Goal: Transaction & Acquisition: Download file/media

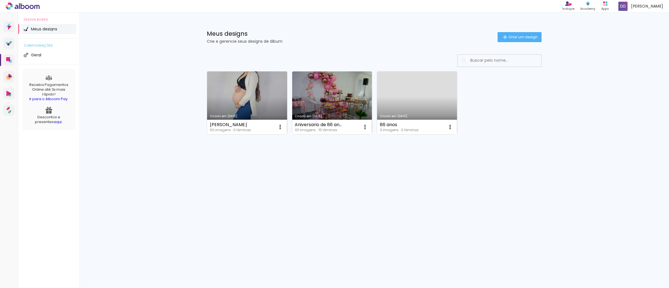
click at [266, 104] on link "Criado em [DATE]" at bounding box center [247, 102] width 80 height 63
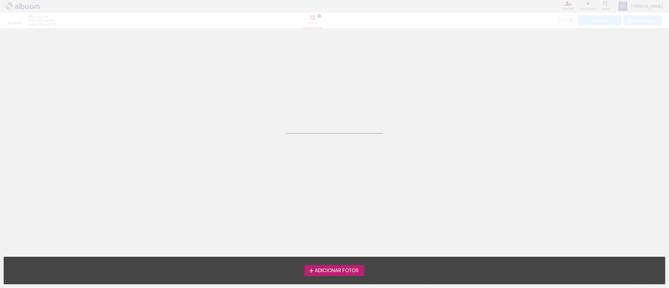
click at [266, 104] on neon-animated-pages "Confirmar Cancelar" at bounding box center [334, 158] width 669 height 260
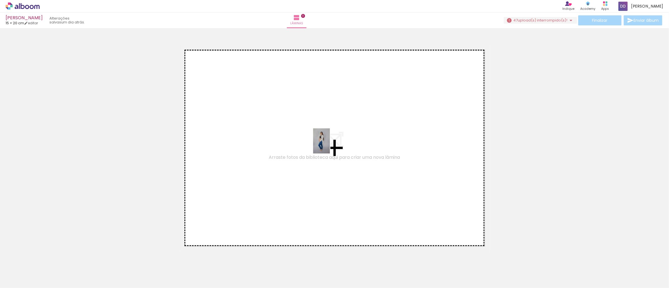
drag, startPoint x: 59, startPoint y: 270, endPoint x: 330, endPoint y: 145, distance: 298.8
click at [330, 145] on quentale-workspace at bounding box center [334, 144] width 669 height 288
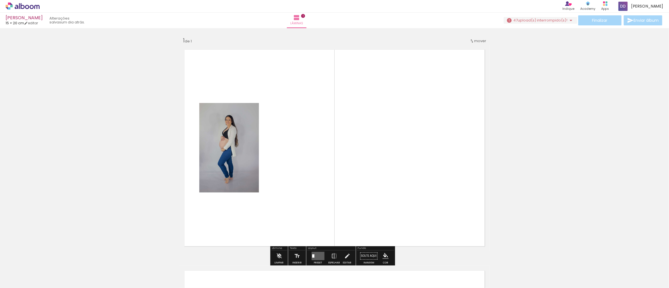
scroll to position [7, 0]
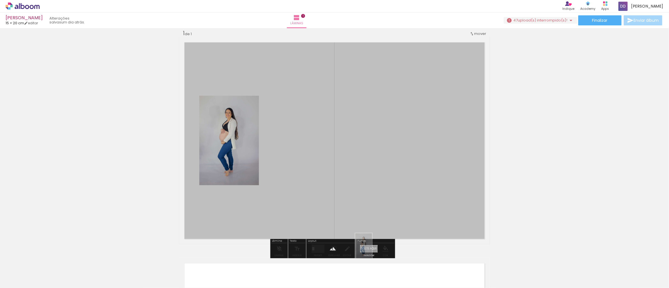
drag, startPoint x: 59, startPoint y: 267, endPoint x: 372, endPoint y: 250, distance: 313.5
click at [372, 250] on quentale-workspace at bounding box center [334, 144] width 669 height 288
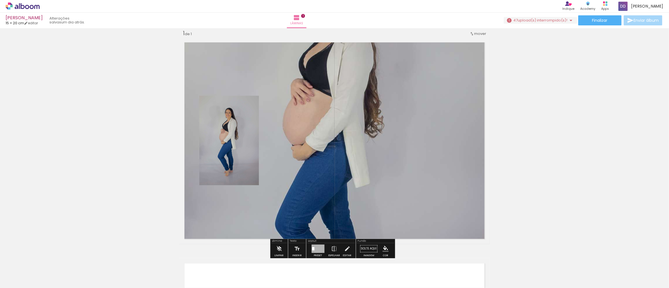
click at [358, 115] on quentale-layouter at bounding box center [334, 140] width 311 height 207
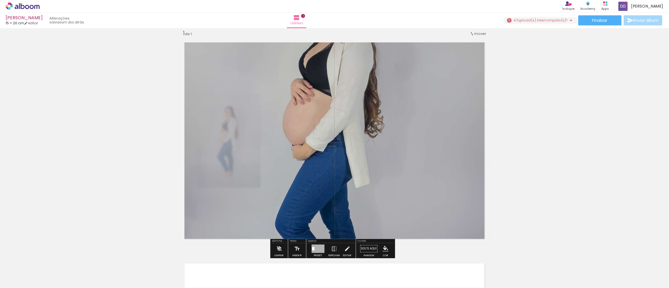
click at [132, 140] on div "Inserir lâmina 1 de 1" at bounding box center [334, 244] width 669 height 443
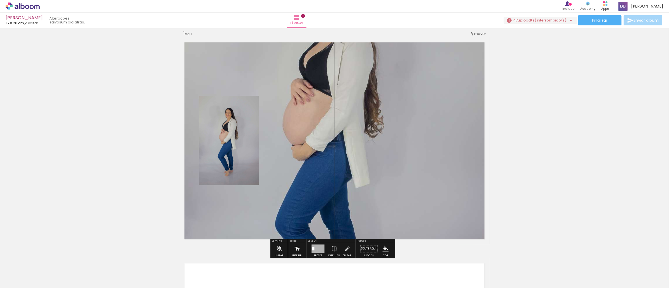
drag, startPoint x: 99, startPoint y: 268, endPoint x: 94, endPoint y: 269, distance: 5.1
click at [99, 268] on quentale-thumb at bounding box center [86, 269] width 31 height 32
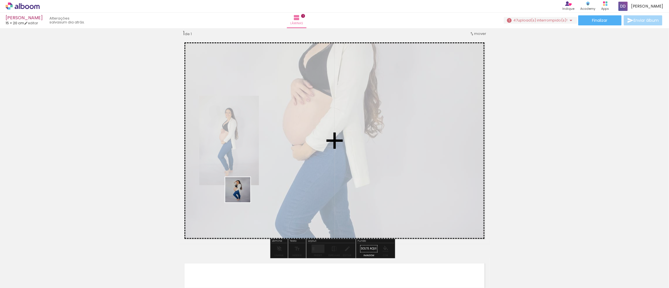
drag, startPoint x: 101, startPoint y: 267, endPoint x: 257, endPoint y: 185, distance: 175.9
click at [257, 185] on quentale-workspace at bounding box center [334, 144] width 669 height 288
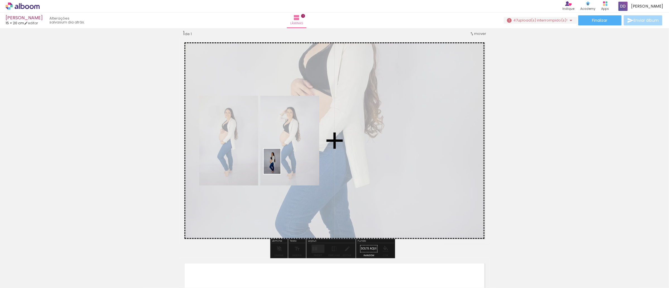
drag, startPoint x: 120, startPoint y: 269, endPoint x: 281, endPoint y: 166, distance: 191.0
click at [281, 166] on quentale-workspace at bounding box center [334, 144] width 669 height 288
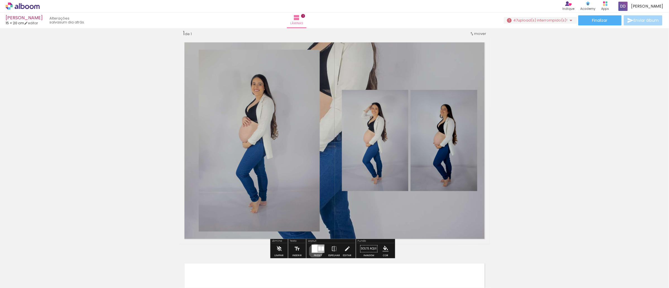
click at [314, 251] on div at bounding box center [315, 249] width 6 height 8
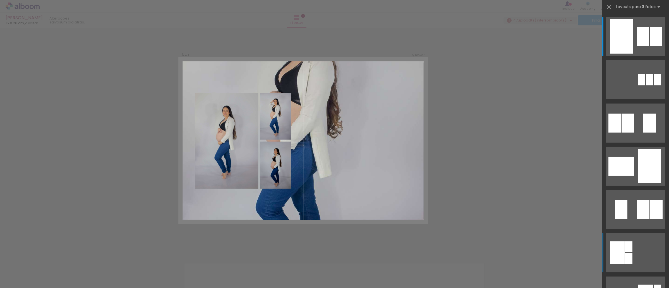
scroll to position [209, 0]
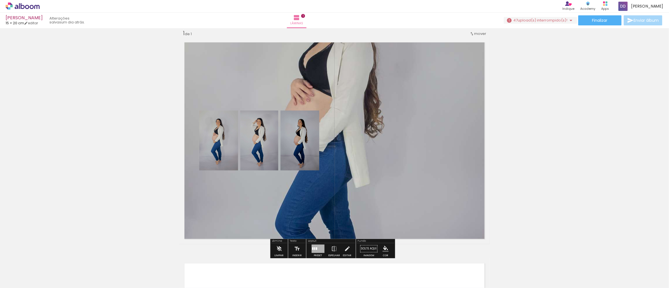
click at [354, 110] on quentale-layouter at bounding box center [334, 140] width 311 height 207
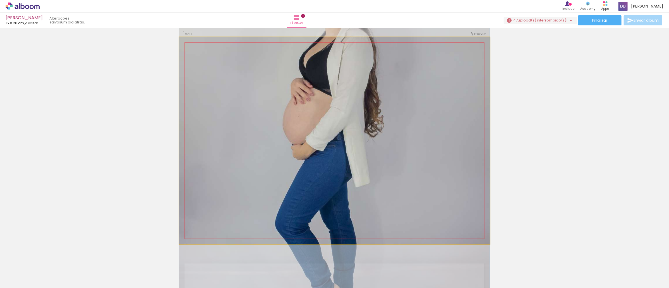
drag, startPoint x: 354, startPoint y: 110, endPoint x: 486, endPoint y: 110, distance: 132.1
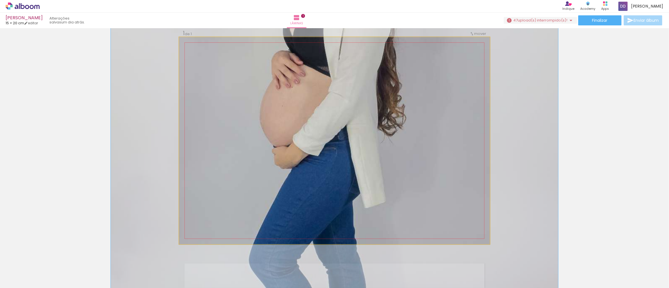
drag, startPoint x: 200, startPoint y: 52, endPoint x: 208, endPoint y: 52, distance: 8.4
type paper-slider "144"
click at [208, 52] on div at bounding box center [209, 51] width 5 height 5
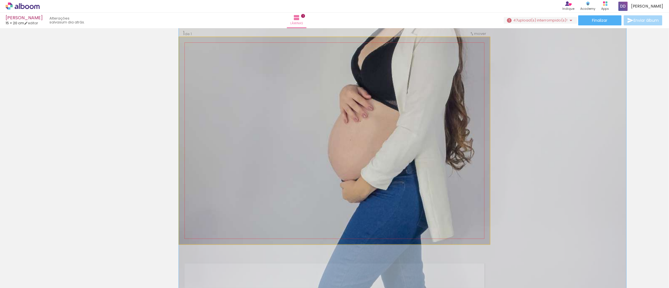
drag, startPoint x: 305, startPoint y: 92, endPoint x: 308, endPoint y: 126, distance: 34.5
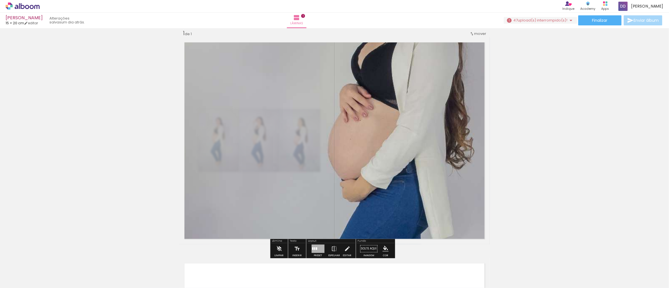
click at [126, 87] on div "Inserir lâmina 1 de 1" at bounding box center [334, 244] width 669 height 443
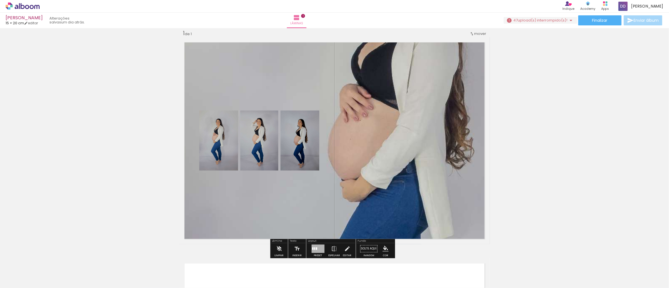
click at [392, 91] on quentale-layouter at bounding box center [334, 140] width 311 height 207
click at [392, 91] on quentale-photo at bounding box center [334, 140] width 311 height 207
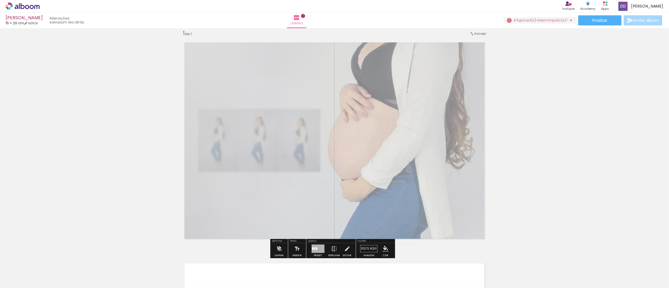
drag, startPoint x: 254, startPoint y: 54, endPoint x: 248, endPoint y: 54, distance: 5.9
type paper-slider "50"
click at [248, 54] on div at bounding box center [251, 51] width 22 height 9
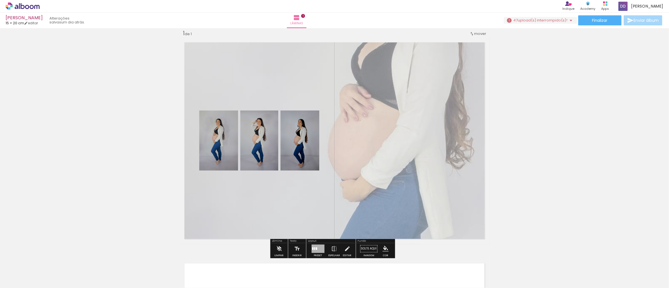
click at [82, 64] on div "Inserir lâmina 1 de 1" at bounding box center [334, 244] width 669 height 443
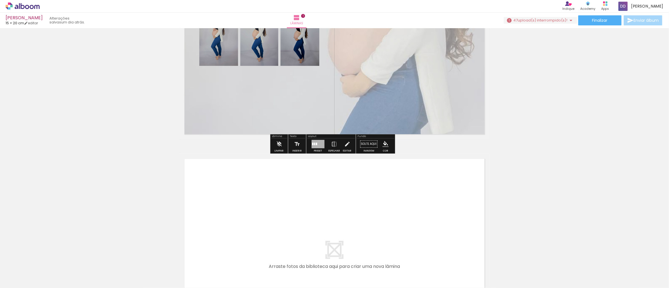
scroll to position [217, 0]
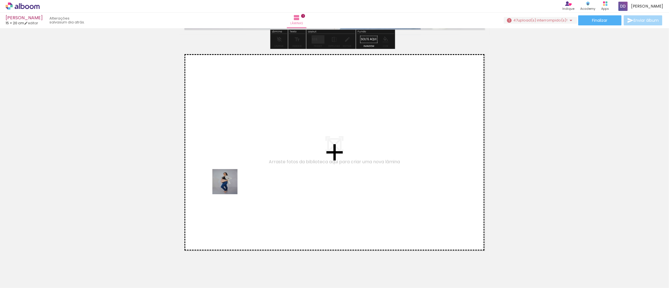
drag, startPoint x: 159, startPoint y: 277, endPoint x: 229, endPoint y: 186, distance: 115.0
click at [229, 186] on quentale-workspace at bounding box center [334, 144] width 669 height 288
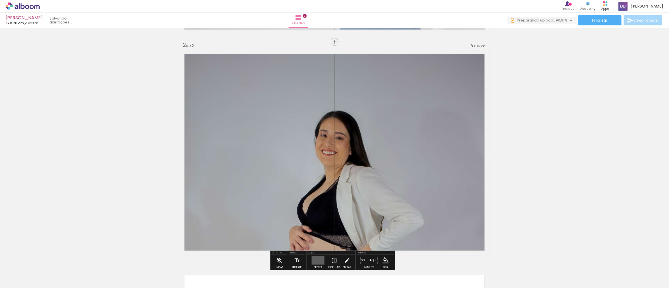
scroll to position [0, 0]
drag, startPoint x: 410, startPoint y: 107, endPoint x: 650, endPoint y: 101, distance: 240.0
click at [650, 101] on div "Inserir lâmina 1 de 2 Inserir lâmina 2 de 2" at bounding box center [334, 145] width 669 height 664
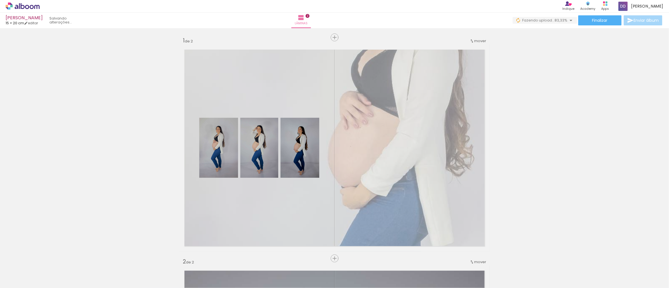
scroll to position [209, 0]
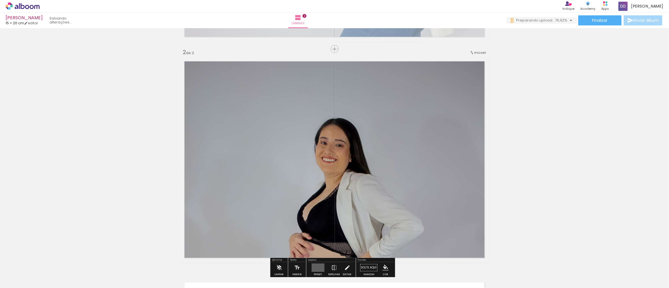
click at [338, 194] on quentale-photo at bounding box center [334, 159] width 311 height 207
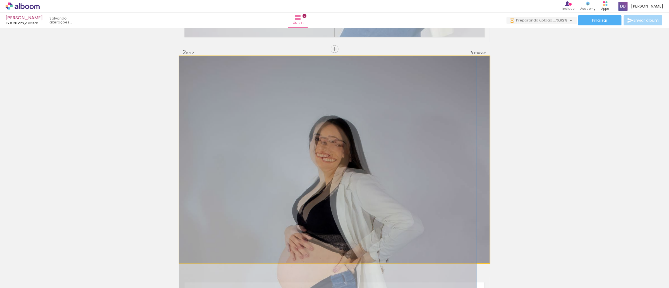
scroll to position [0, 0]
drag, startPoint x: 338, startPoint y: 194, endPoint x: 351, endPoint y: 125, distance: 70.7
click at [351, 125] on quentale-layouter at bounding box center [334, 159] width 311 height 207
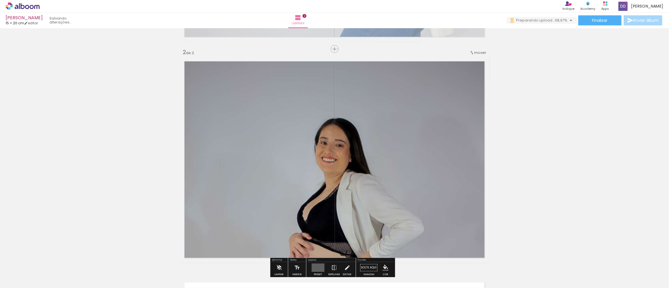
click at [354, 201] on quentale-photo at bounding box center [334, 159] width 311 height 207
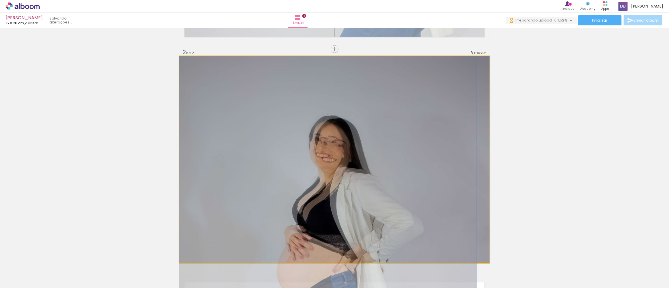
drag, startPoint x: 354, startPoint y: 201, endPoint x: 361, endPoint y: 157, distance: 44.7
click at [361, 157] on quentale-layouter at bounding box center [334, 159] width 311 height 207
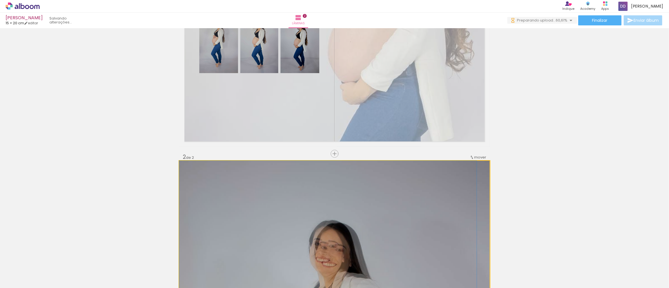
click at [294, 212] on quentale-photo at bounding box center [334, 264] width 311 height 207
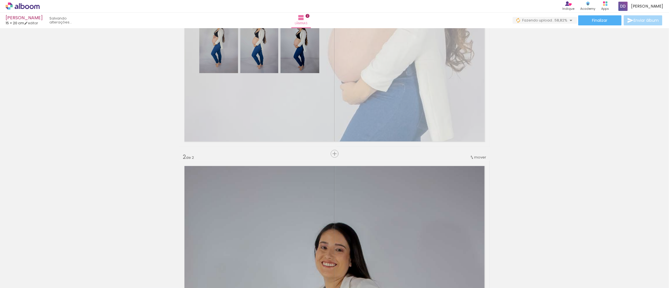
click at [515, 211] on div "Inserir lâmina 1 de 2 Inserir lâmina 2 de 2" at bounding box center [334, 257] width 669 height 664
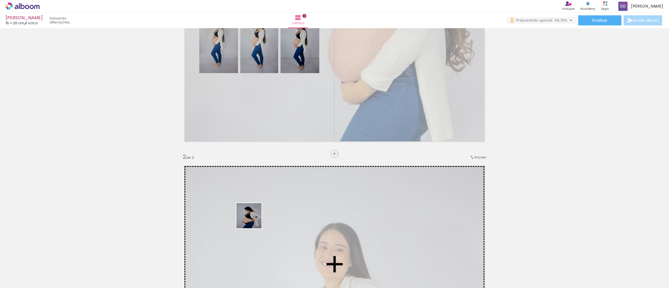
drag, startPoint x: 250, startPoint y: 223, endPoint x: 253, endPoint y: 220, distance: 3.9
click at [253, 220] on quentale-workspace at bounding box center [334, 144] width 669 height 288
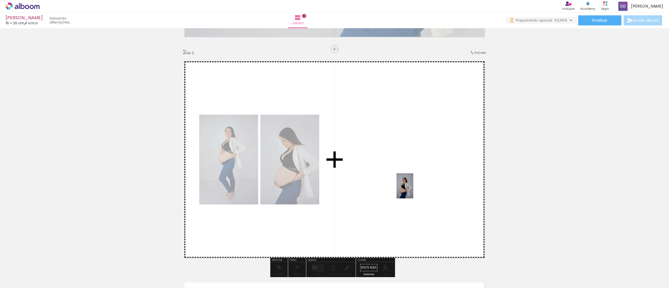
drag, startPoint x: 218, startPoint y: 278, endPoint x: 414, endPoint y: 190, distance: 214.2
click at [414, 190] on quentale-workspace at bounding box center [334, 144] width 669 height 288
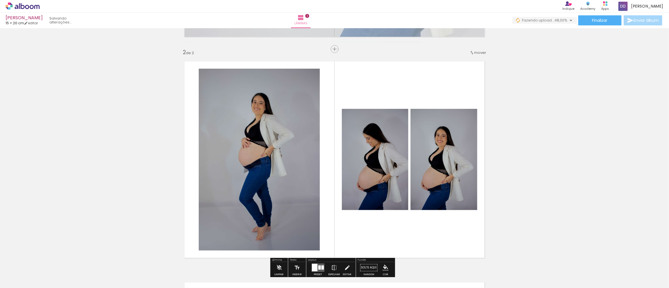
scroll to position [314, 0]
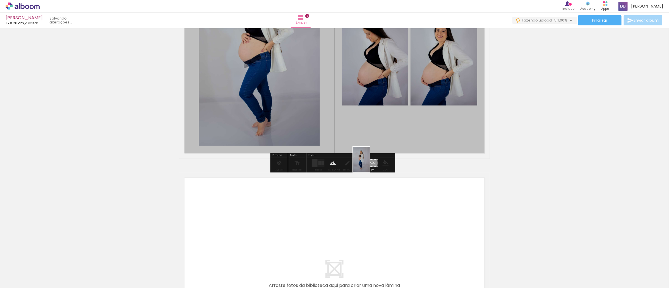
drag, startPoint x: 249, startPoint y: 278, endPoint x: 370, endPoint y: 164, distance: 166.5
click at [370, 164] on quentale-workspace at bounding box center [334, 144] width 669 height 288
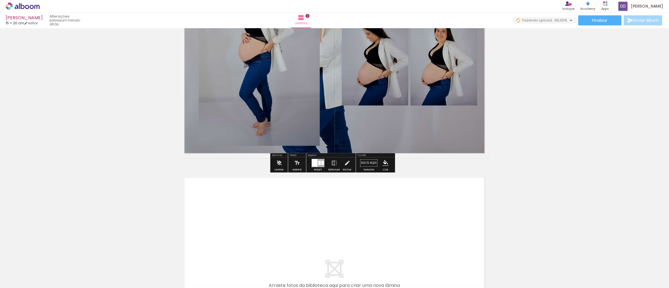
scroll to position [209, 0]
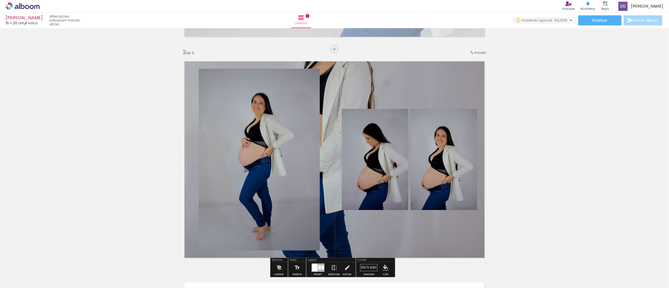
click at [435, 84] on quentale-layouter at bounding box center [334, 159] width 311 height 207
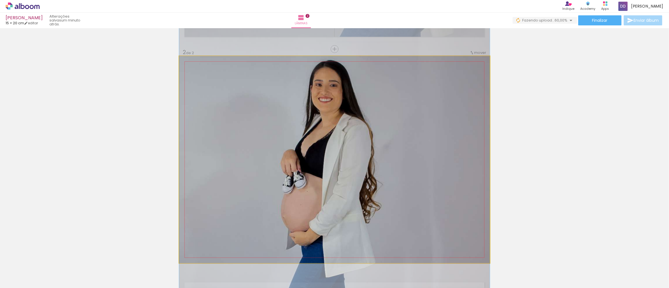
drag, startPoint x: 435, startPoint y: 84, endPoint x: 417, endPoint y: 148, distance: 66.3
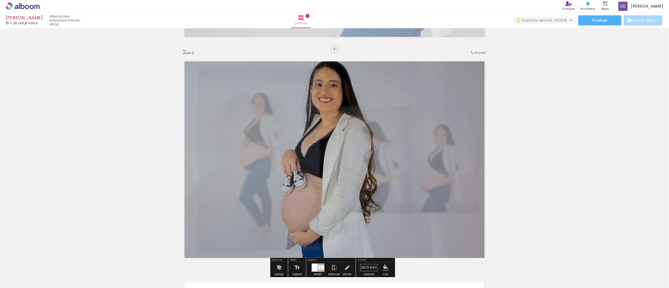
click at [567, 112] on div "Inserir lâmina 1 de 2 Inserir lâmina 2 de 2" at bounding box center [334, 153] width 669 height 664
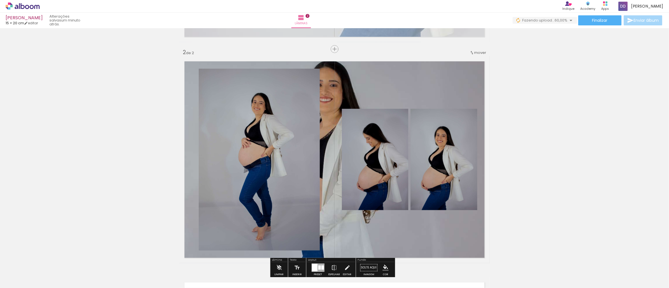
click at [436, 75] on quentale-layouter at bounding box center [334, 159] width 311 height 207
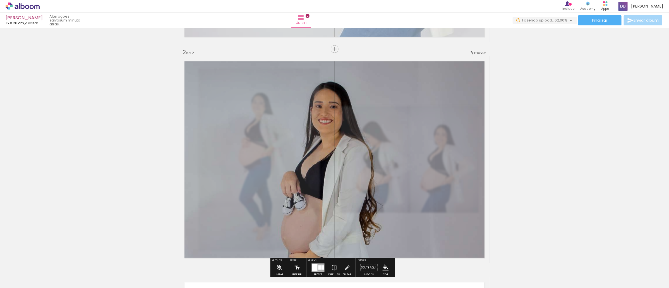
click at [0, 0] on slot "P&B" at bounding box center [0, 0] width 0 height 0
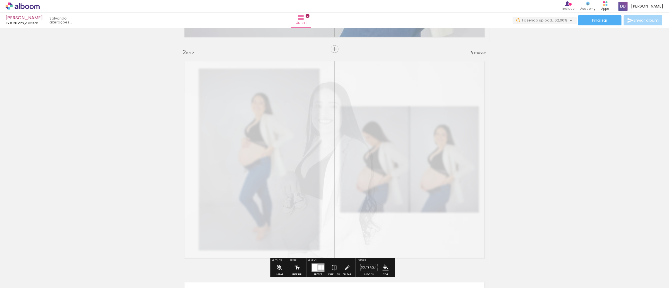
drag, startPoint x: 246, startPoint y: 72, endPoint x: 240, endPoint y: 72, distance: 5.9
click at [240, 72] on div at bounding box center [251, 70] width 22 height 9
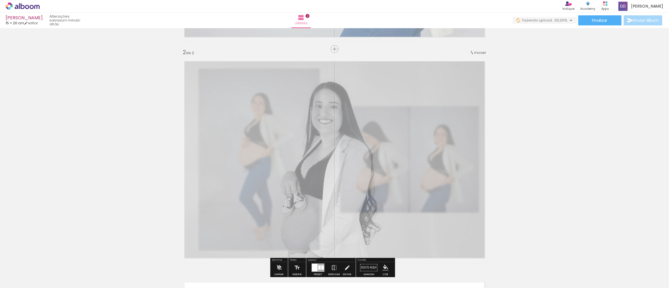
type paper-slider "45"
click at [247, 73] on div at bounding box center [251, 70] width 22 height 9
click at [538, 90] on div "Inserir lâmina 1 de 2 Inserir lâmina 2 de 2" at bounding box center [334, 153] width 669 height 664
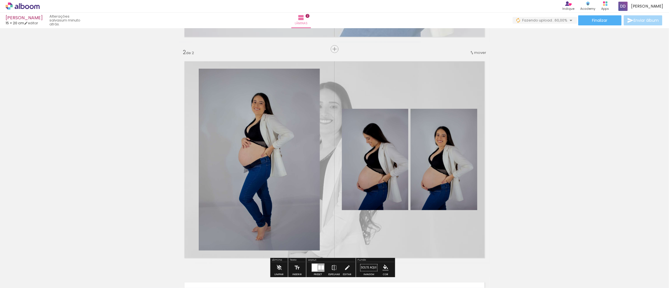
scroll to position [314, 0]
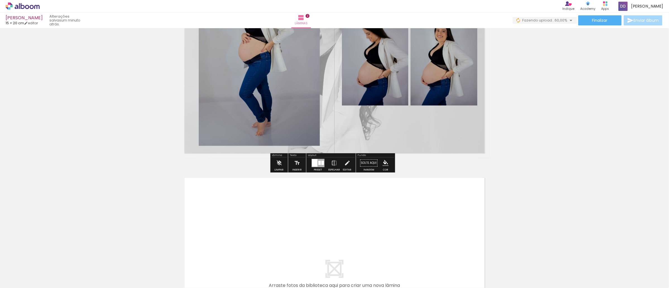
click at [319, 163] on div at bounding box center [320, 163] width 3 height 4
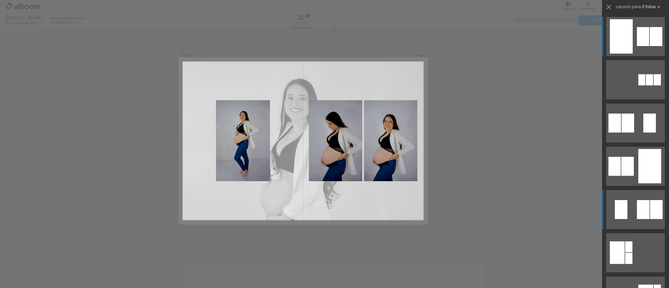
scroll to position [105, 0]
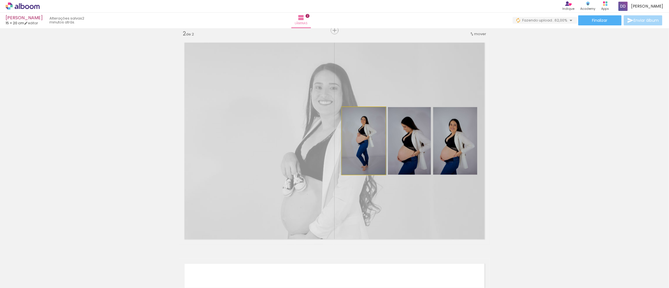
click at [359, 144] on quentale-photo at bounding box center [364, 141] width 44 height 68
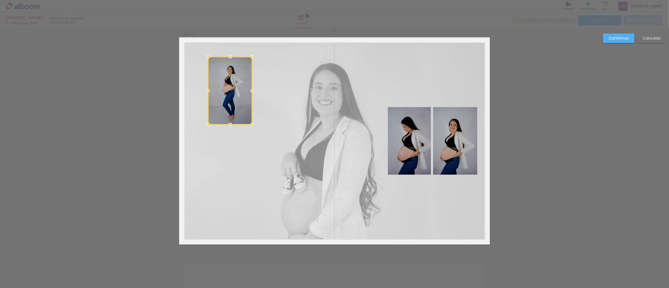
drag, startPoint x: 366, startPoint y: 136, endPoint x: 231, endPoint y: 85, distance: 144.7
click at [231, 85] on div at bounding box center [230, 91] width 44 height 68
click at [398, 139] on quentale-photo at bounding box center [409, 141] width 43 height 68
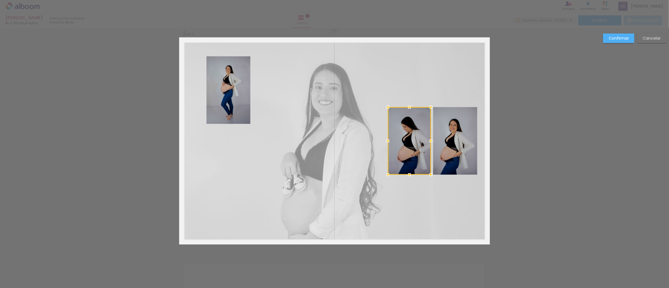
click at [398, 139] on div at bounding box center [409, 141] width 43 height 68
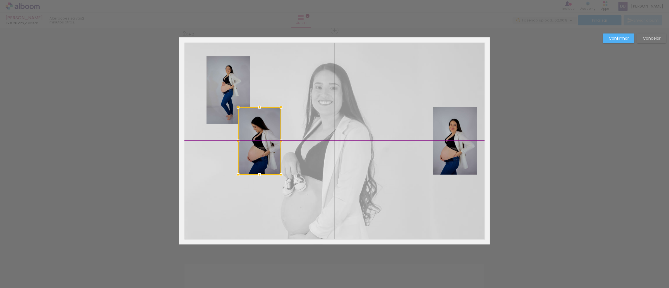
drag, startPoint x: 412, startPoint y: 138, endPoint x: 250, endPoint y: 148, distance: 162.3
click at [250, 148] on div at bounding box center [259, 141] width 43 height 68
click at [443, 142] on quentale-photo at bounding box center [455, 141] width 44 height 68
click at [281, 142] on div at bounding box center [259, 141] width 43 height 68
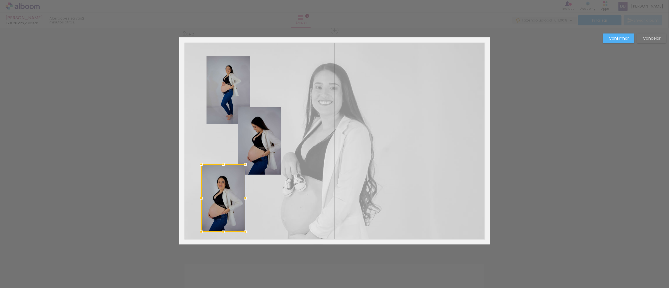
drag, startPoint x: 451, startPoint y: 135, endPoint x: 219, endPoint y: 192, distance: 239.0
click at [219, 192] on div at bounding box center [223, 198] width 44 height 68
drag, startPoint x: 604, startPoint y: 40, endPoint x: 607, endPoint y: 40, distance: 3.6
click at [607, 40] on div "Confirmar Cancelar" at bounding box center [634, 41] width 66 height 14
click at [0, 0] on slot "Confirmar" at bounding box center [0, 0] width 0 height 0
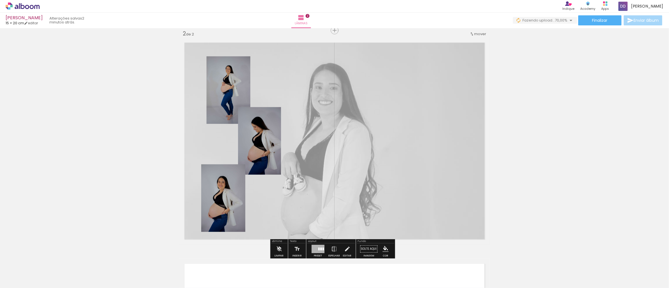
scroll to position [438, 0]
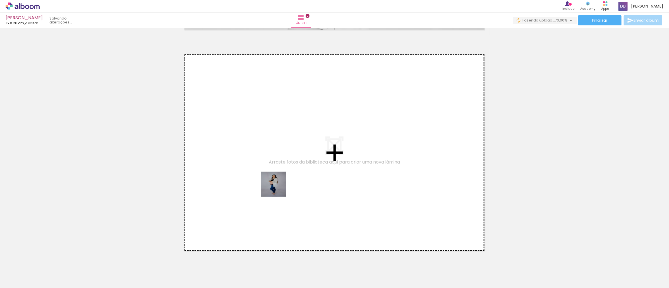
drag, startPoint x: 279, startPoint y: 277, endPoint x: 280, endPoint y: 178, distance: 98.9
click at [280, 178] on quentale-workspace at bounding box center [334, 144] width 669 height 288
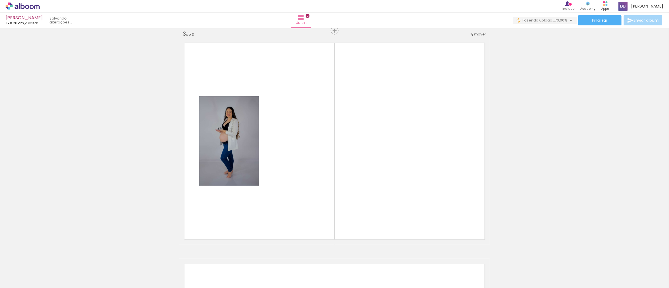
scroll to position [450, 0]
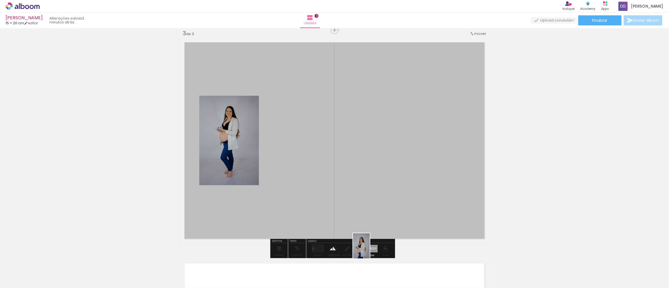
drag, startPoint x: 350, startPoint y: 231, endPoint x: 370, endPoint y: 250, distance: 28.2
click at [370, 250] on quentale-workspace at bounding box center [334, 144] width 669 height 288
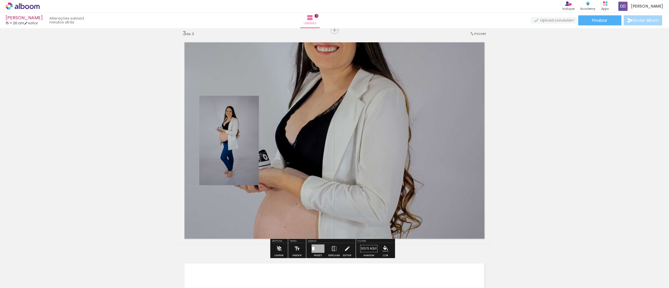
click at [355, 177] on quentale-layouter at bounding box center [334, 140] width 311 height 207
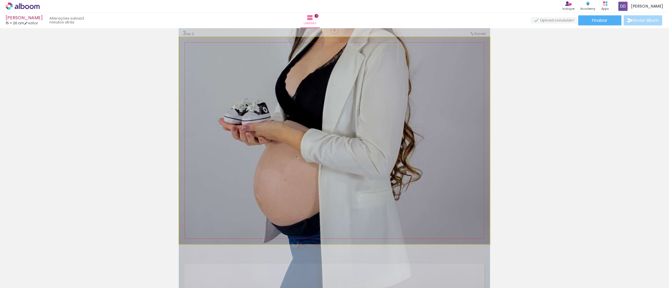
drag, startPoint x: 332, startPoint y: 211, endPoint x: 357, endPoint y: 164, distance: 53.5
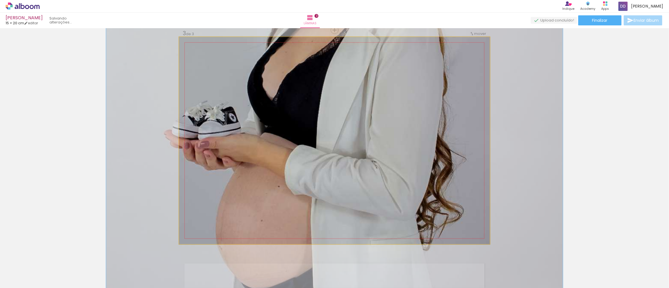
drag, startPoint x: 203, startPoint y: 52, endPoint x: 210, endPoint y: 52, distance: 7.5
type paper-slider "149"
click at [210, 52] on div at bounding box center [212, 51] width 22 height 9
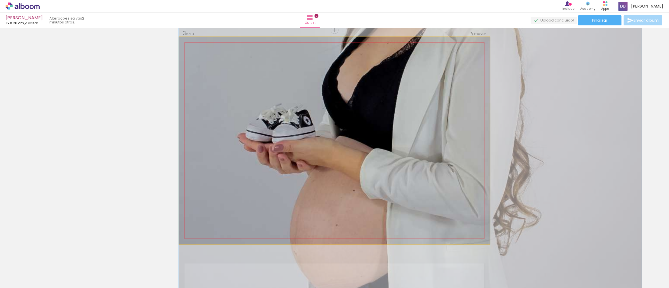
drag, startPoint x: 303, startPoint y: 121, endPoint x: 399, endPoint y: 123, distance: 96.4
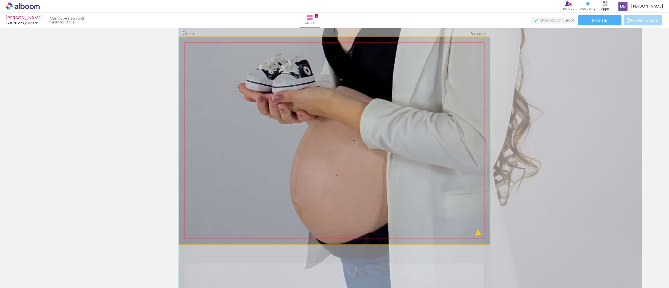
drag, startPoint x: 355, startPoint y: 168, endPoint x: 376, endPoint y: 118, distance: 54.1
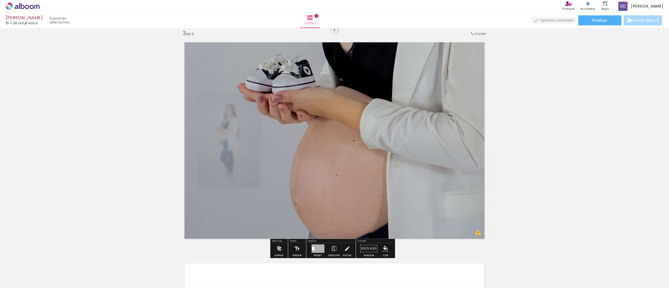
click at [93, 76] on div "Inserir lâmina 1 de 3 Inserir lâmina 2 de 3 Inserir lâmina 3 de 3 O Designbox p…" at bounding box center [334, 23] width 669 height 885
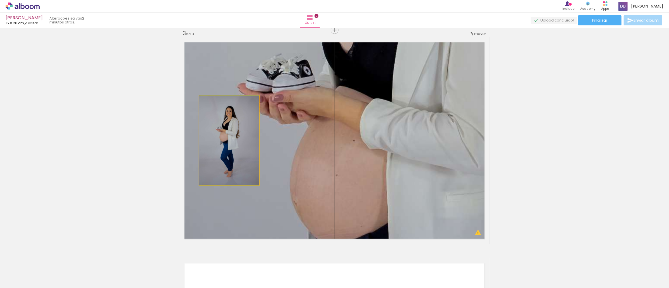
click at [228, 143] on quentale-photo at bounding box center [229, 141] width 60 height 90
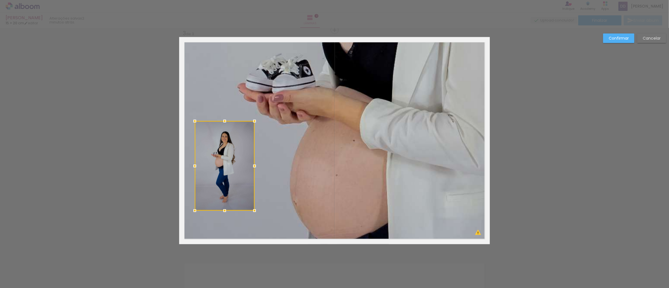
drag, startPoint x: 231, startPoint y: 136, endPoint x: 153, endPoint y: 136, distance: 78.2
click at [226, 164] on div at bounding box center [225, 166] width 60 height 90
click at [122, 114] on div "Confirmar Cancelar" at bounding box center [334, 28] width 669 height 898
drag, startPoint x: 360, startPoint y: 85, endPoint x: 470, endPoint y: 68, distance: 111.6
click at [363, 85] on quentale-layouter at bounding box center [334, 140] width 311 height 207
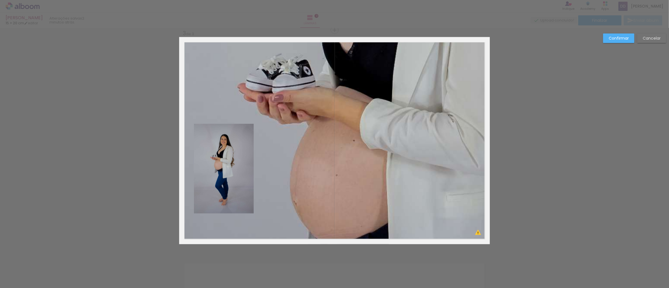
click at [626, 41] on paper-button "Confirmar" at bounding box center [618, 38] width 31 height 9
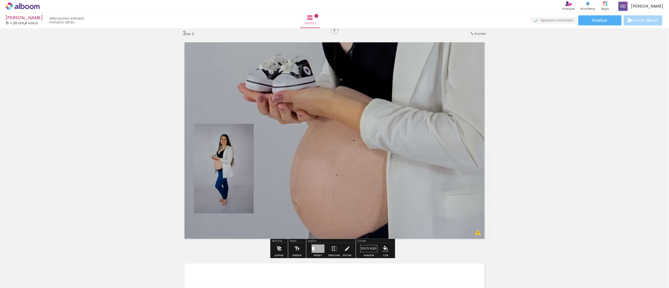
click at [360, 99] on quentale-layouter at bounding box center [334, 140] width 311 height 207
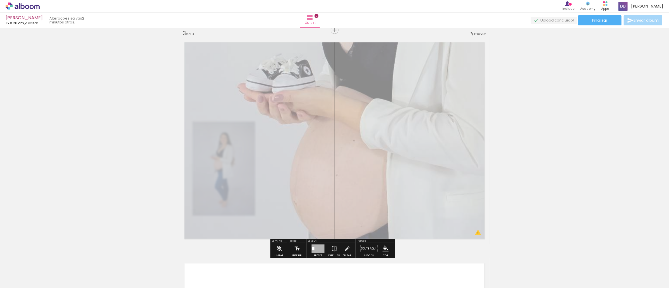
type paper-slider "45"
click at [247, 54] on div at bounding box center [251, 51] width 22 height 9
click at [495, 83] on div "Inserir lâmina 1 de 3 Inserir lâmina 2 de 3 Inserir lâmina 3 de 3 O Designbox p…" at bounding box center [334, 23] width 669 height 885
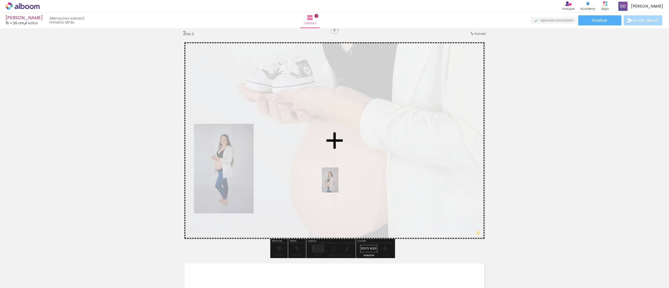
drag, startPoint x: 306, startPoint y: 276, endPoint x: 339, endPoint y: 184, distance: 97.8
click at [339, 184] on quentale-workspace at bounding box center [334, 144] width 669 height 288
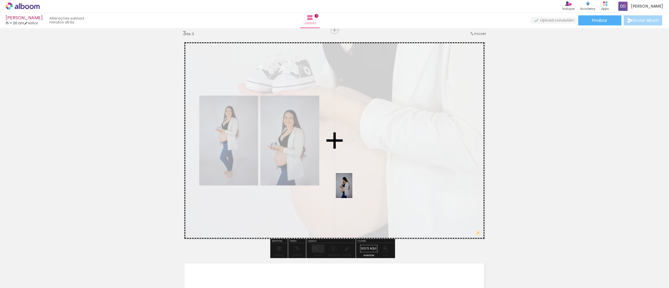
drag, startPoint x: 342, startPoint y: 264, endPoint x: 353, endPoint y: 190, distance: 75.4
click at [353, 190] on quentale-workspace at bounding box center [334, 144] width 669 height 288
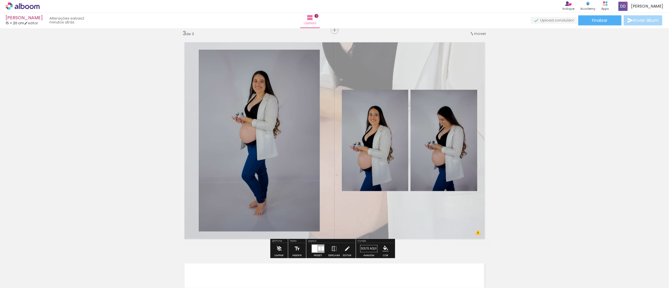
click at [313, 247] on div at bounding box center [315, 249] width 6 height 8
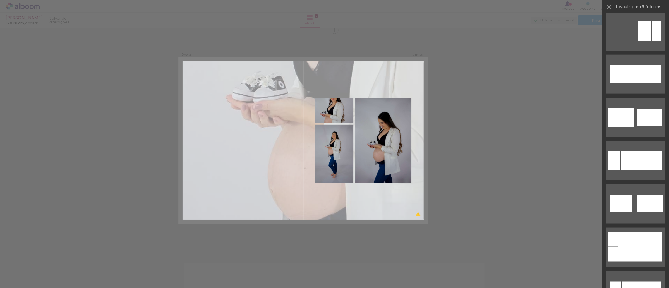
scroll to position [1990, 0]
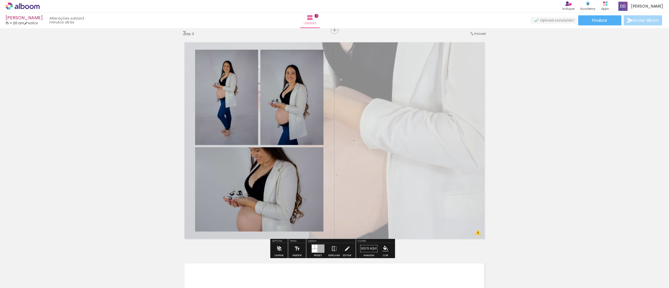
click at [316, 242] on div "Layout" at bounding box center [331, 241] width 48 height 3
click at [320, 251] on div at bounding box center [318, 249] width 13 height 8
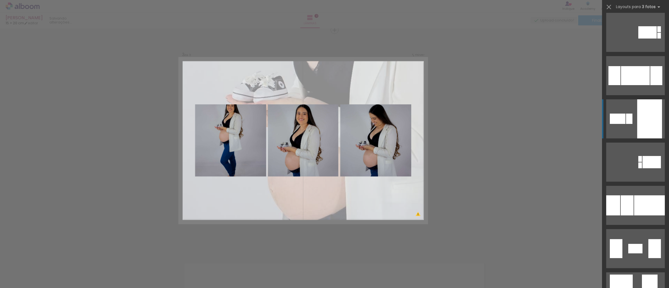
scroll to position [2854, 0]
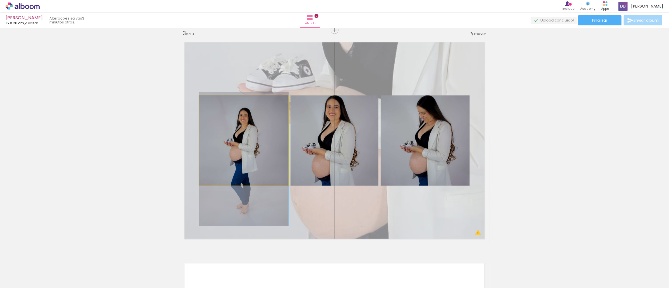
drag, startPoint x: 251, startPoint y: 125, endPoint x: 250, endPoint y: 144, distance: 18.7
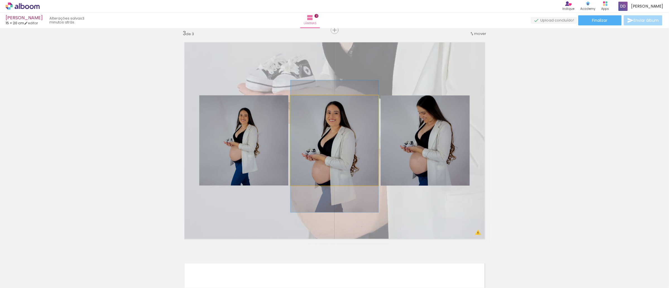
drag, startPoint x: 348, startPoint y: 142, endPoint x: 347, endPoint y: 147, distance: 5.9
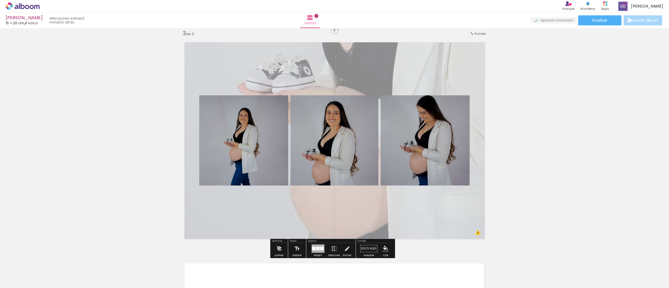
click at [578, 140] on div "Inserir lâmina 1 de 3 Inserir lâmina 2 de 3 Inserir lâmina 3 de 3 O Designbox p…" at bounding box center [334, 23] width 669 height 885
click at [538, 128] on div "Inserir lâmina 1 de 3 Inserir lâmina 2 de 3 Inserir lâmina 3 de 3 O Designbox p…" at bounding box center [334, 23] width 669 height 885
click at [244, 143] on quentale-photo at bounding box center [243, 141] width 89 height 90
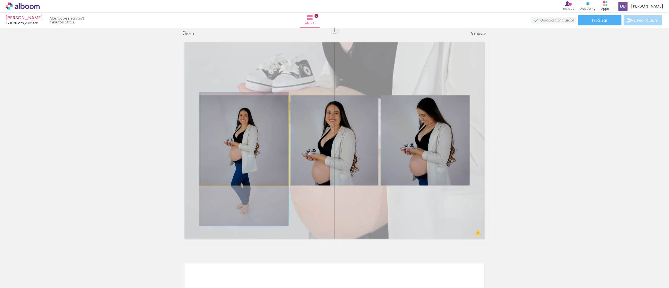
click at [244, 143] on quentale-photo at bounding box center [243, 141] width 89 height 90
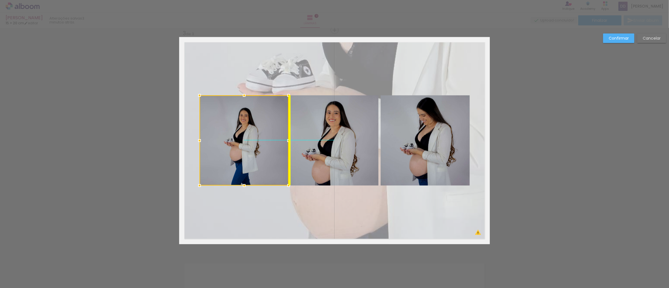
drag, startPoint x: 245, startPoint y: 133, endPoint x: 250, endPoint y: 137, distance: 6.8
click at [250, 137] on div at bounding box center [244, 141] width 89 height 90
click at [349, 136] on quentale-photo at bounding box center [335, 141] width 88 height 90
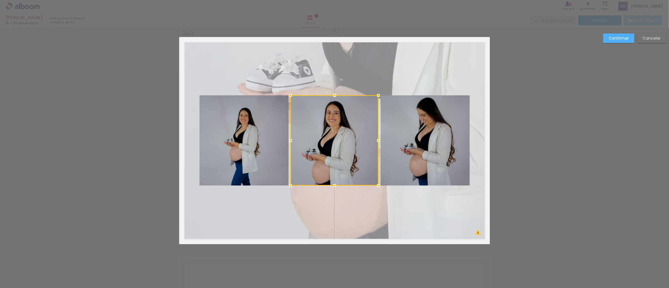
click at [349, 136] on div at bounding box center [335, 141] width 88 height 90
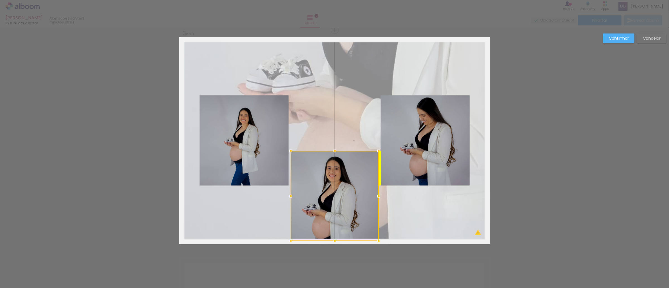
drag, startPoint x: 349, startPoint y: 128, endPoint x: 350, endPoint y: 183, distance: 55.6
click at [350, 183] on div at bounding box center [335, 196] width 88 height 90
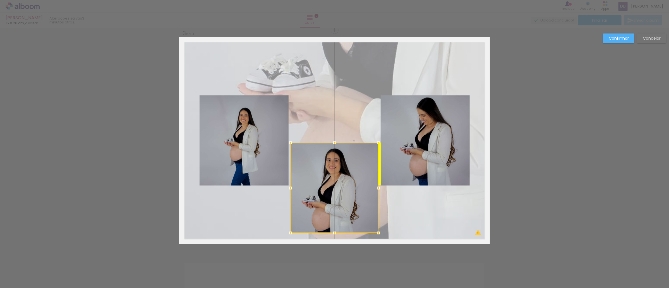
drag, startPoint x: 349, startPoint y: 188, endPoint x: 349, endPoint y: 180, distance: 8.1
click at [349, 180] on div at bounding box center [335, 188] width 88 height 90
click at [0, 0] on slot "Confirmar" at bounding box center [0, 0] width 0 height 0
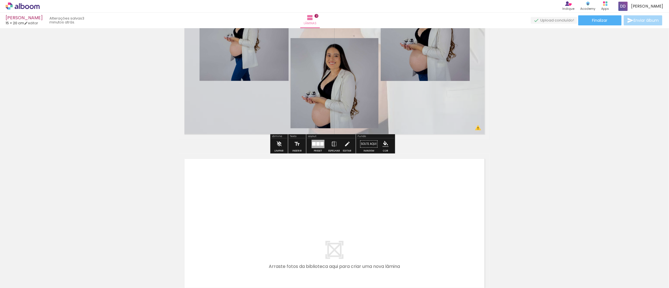
scroll to position [659, 0]
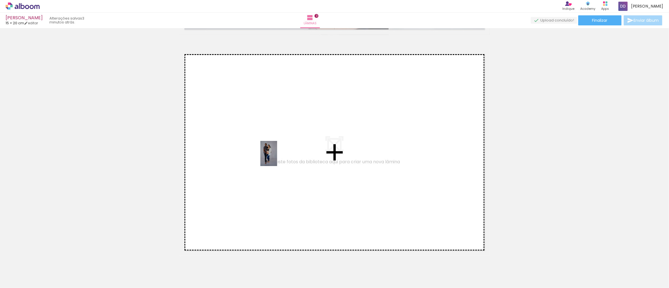
drag, startPoint x: 362, startPoint y: 277, endPoint x: 277, endPoint y: 158, distance: 146.3
click at [277, 158] on quentale-workspace at bounding box center [334, 144] width 669 height 288
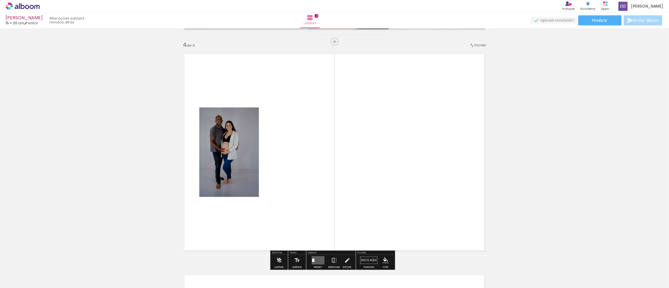
scroll to position [670, 0]
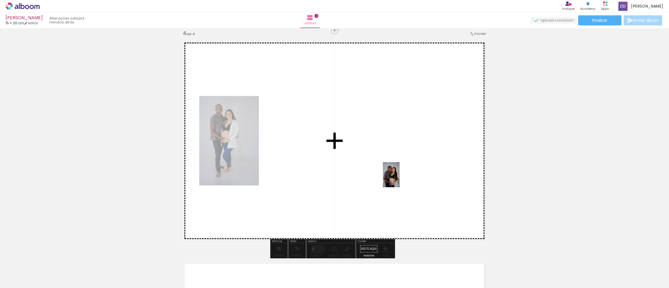
drag, startPoint x: 400, startPoint y: 272, endPoint x: 400, endPoint y: 179, distance: 92.7
click at [400, 179] on quentale-workspace at bounding box center [334, 144] width 669 height 288
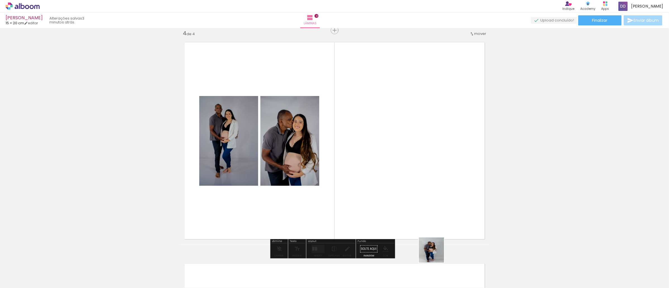
drag, startPoint x: 436, startPoint y: 279, endPoint x: 464, endPoint y: 267, distance: 30.7
click at [436, 193] on quentale-workspace at bounding box center [334, 144] width 669 height 288
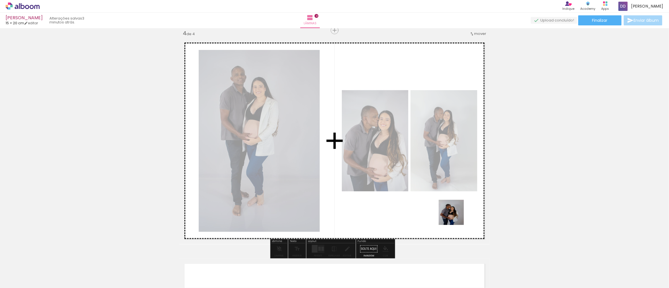
drag, startPoint x: 464, startPoint y: 270, endPoint x: 491, endPoint y: 269, distance: 26.5
click at [456, 207] on quentale-workspace at bounding box center [334, 144] width 669 height 288
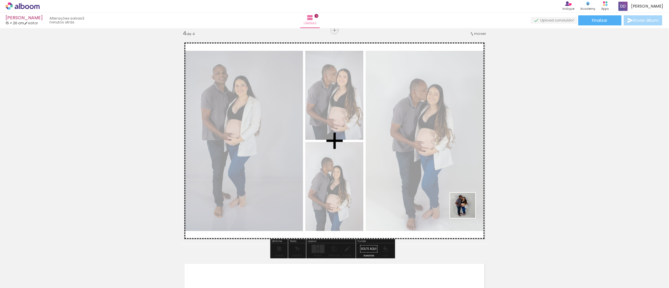
drag, startPoint x: 491, startPoint y: 269, endPoint x: 454, endPoint y: 179, distance: 97.3
click at [454, 179] on quentale-workspace at bounding box center [334, 144] width 669 height 288
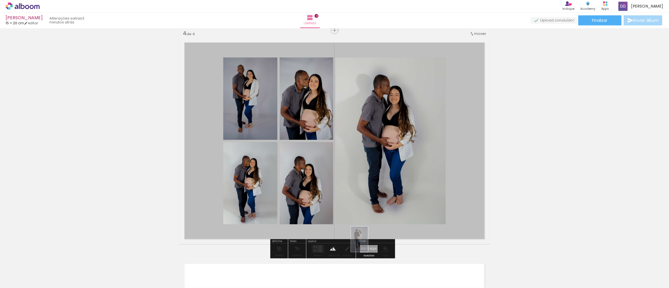
drag, startPoint x: 371, startPoint y: 273, endPoint x: 368, endPoint y: 244, distance: 29.5
click at [368, 244] on quentale-workspace at bounding box center [334, 144] width 669 height 288
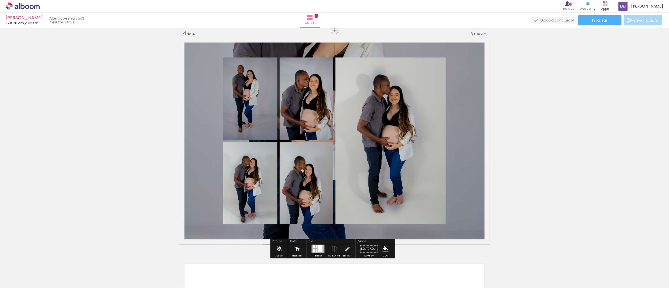
click at [464, 53] on quentale-layouter at bounding box center [334, 140] width 311 height 207
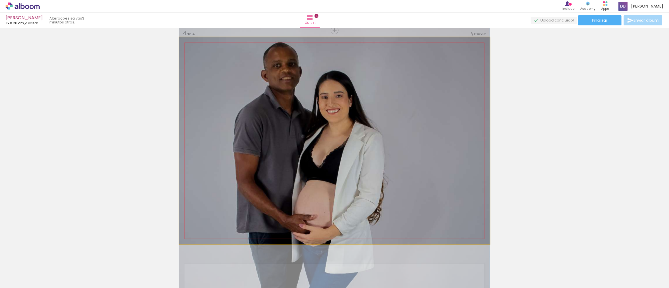
drag, startPoint x: 464, startPoint y: 53, endPoint x: 458, endPoint y: 147, distance: 94.0
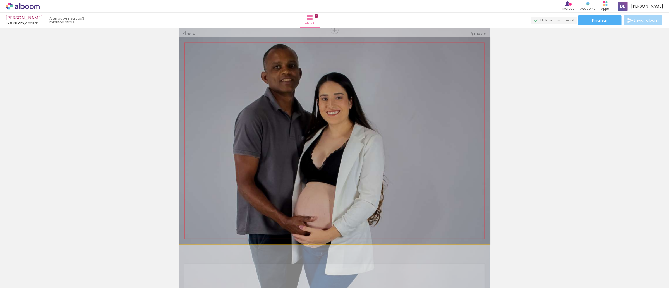
drag, startPoint x: 207, startPoint y: 107, endPoint x: 237, endPoint y: 71, distance: 46.3
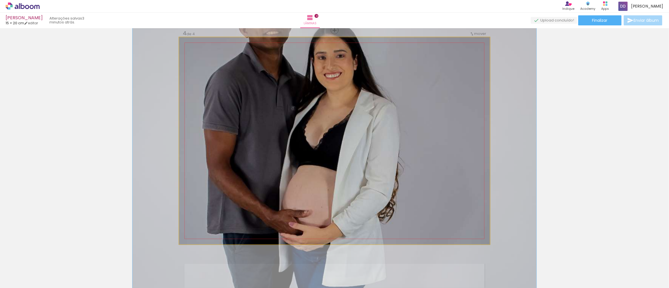
drag, startPoint x: 199, startPoint y: 51, endPoint x: 205, endPoint y: 51, distance: 6.4
type paper-slider "133"
click at [205, 51] on div at bounding box center [206, 51] width 5 height 5
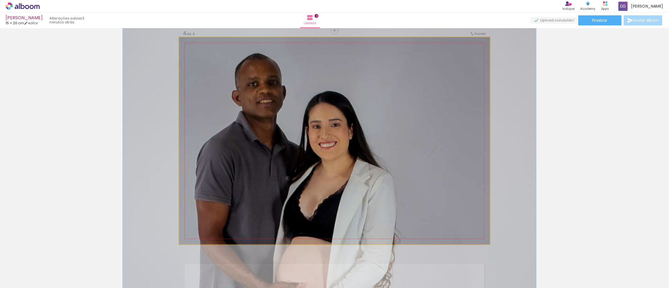
drag, startPoint x: 447, startPoint y: 72, endPoint x: 442, endPoint y: 145, distance: 73.3
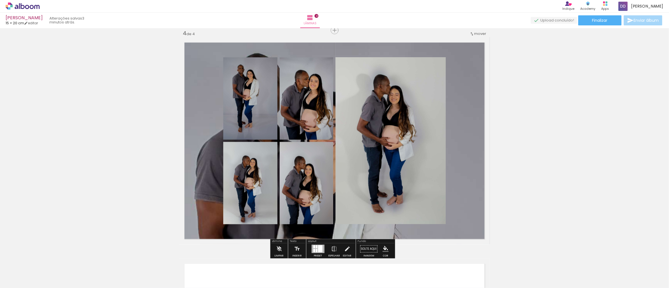
click at [321, 250] on div at bounding box center [320, 248] width 4 height 7
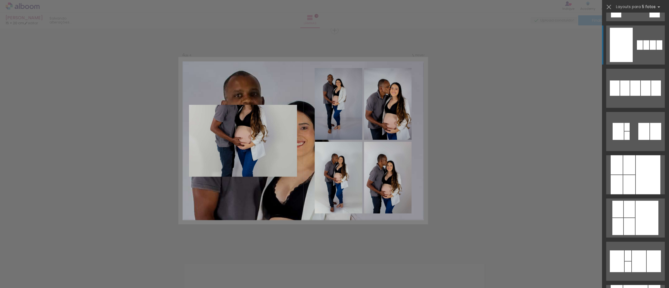
scroll to position [2409, 0]
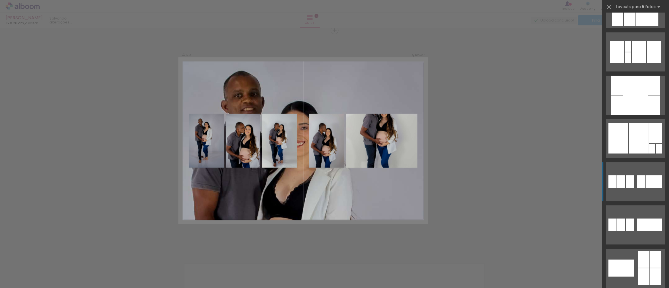
click at [643, 28] on quentale-layouter at bounding box center [636, 8] width 59 height 39
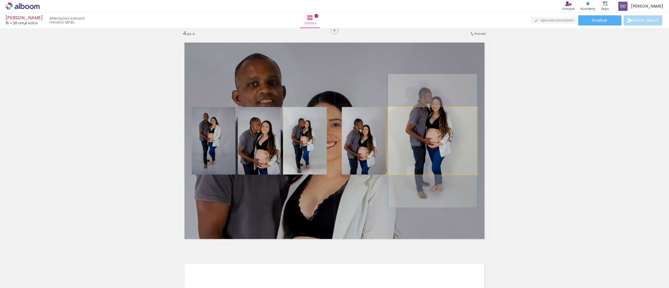
click at [449, 153] on quentale-photo at bounding box center [432, 141] width 89 height 68
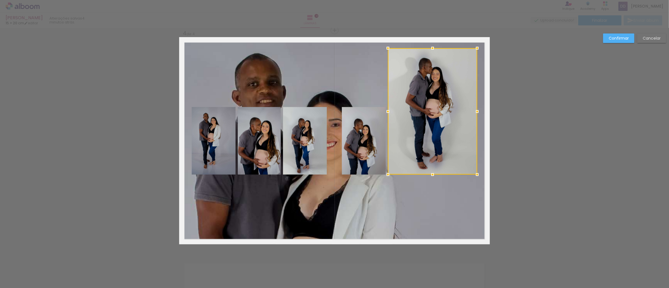
drag, startPoint x: 429, startPoint y: 105, endPoint x: 425, endPoint y: 45, distance: 59.9
click at [427, 45] on div at bounding box center [432, 48] width 11 height 11
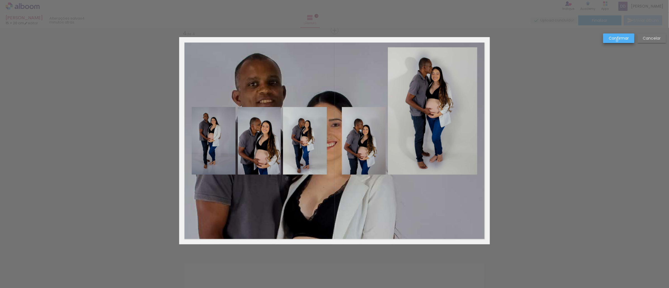
click at [618, 41] on paper-button "Confirmar" at bounding box center [618, 38] width 31 height 9
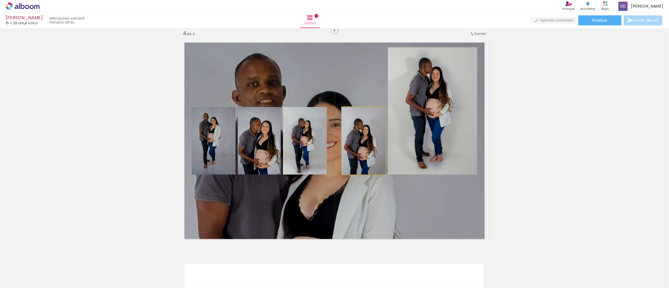
click at [342, 138] on quentale-photo at bounding box center [364, 141] width 44 height 68
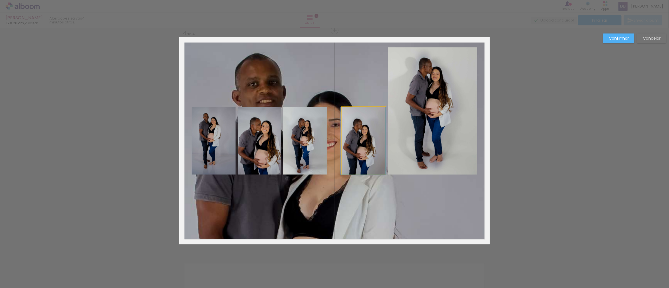
drag, startPoint x: 360, startPoint y: 140, endPoint x: 358, endPoint y: 159, distance: 18.2
click at [204, 141] on quentale-photo at bounding box center [214, 141] width 44 height 68
click at [204, 141] on div at bounding box center [214, 141] width 44 height 68
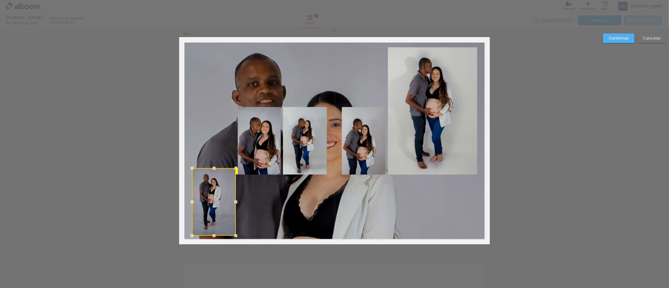
drag, startPoint x: 212, startPoint y: 128, endPoint x: 212, endPoint y: 189, distance: 61.2
click at [212, 189] on div at bounding box center [214, 202] width 44 height 68
click at [260, 140] on quentale-photo at bounding box center [259, 141] width 43 height 68
click at [260, 140] on div at bounding box center [259, 141] width 43 height 68
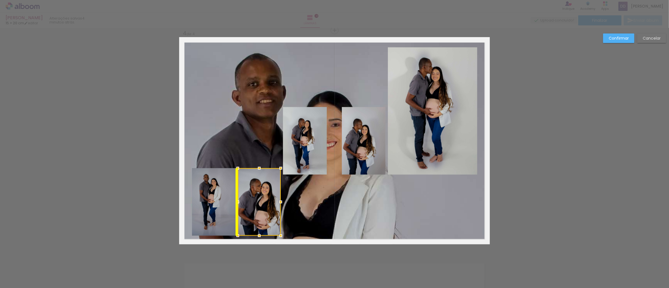
drag, startPoint x: 261, startPoint y: 126, endPoint x: 261, endPoint y: 187, distance: 61.2
click at [261, 187] on div at bounding box center [259, 202] width 43 height 68
click at [309, 160] on quentale-photo at bounding box center [305, 141] width 44 height 68
click at [281, 168] on div at bounding box center [259, 202] width 43 height 68
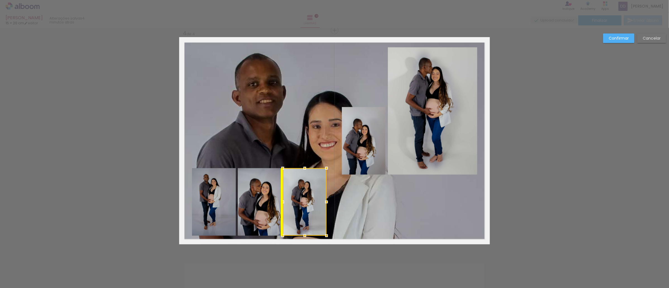
drag, startPoint x: 310, startPoint y: 126, endPoint x: 308, endPoint y: 187, distance: 60.9
click at [308, 187] on div at bounding box center [305, 202] width 44 height 68
click at [370, 141] on quentale-photo at bounding box center [364, 141] width 44 height 68
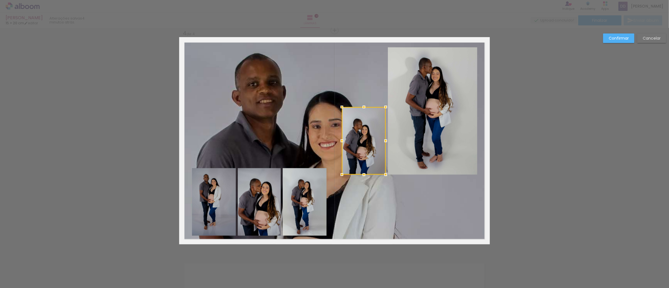
click at [363, 134] on div at bounding box center [364, 141] width 44 height 68
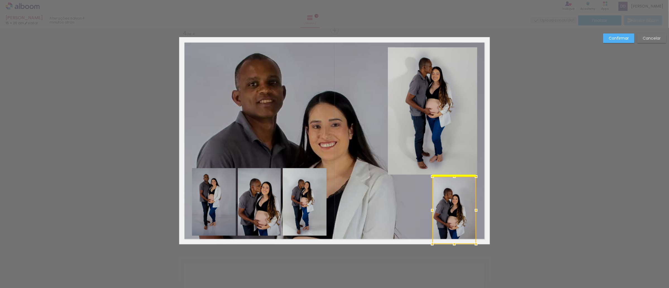
drag, startPoint x: 363, startPoint y: 134, endPoint x: 454, endPoint y: 200, distance: 112.1
click at [454, 200] on div at bounding box center [455, 211] width 44 height 68
click at [455, 200] on div at bounding box center [456, 211] width 44 height 68
click at [311, 199] on quentale-photo at bounding box center [305, 202] width 44 height 68
click at [434, 199] on div at bounding box center [456, 211] width 44 height 68
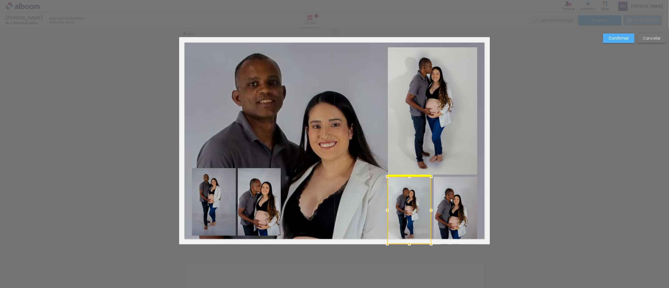
drag, startPoint x: 309, startPoint y: 202, endPoint x: 414, endPoint y: 211, distance: 105.1
click at [414, 211] on div at bounding box center [410, 211] width 44 height 68
click at [0, 0] on slot "Confirmar" at bounding box center [0, 0] width 0 height 0
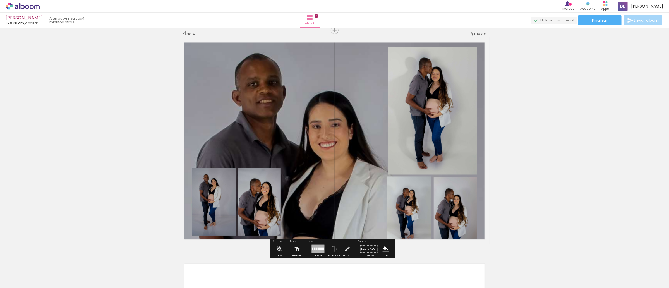
click at [316, 105] on quentale-layouter at bounding box center [334, 140] width 311 height 207
click at [316, 105] on quentale-photo at bounding box center [334, 140] width 311 height 207
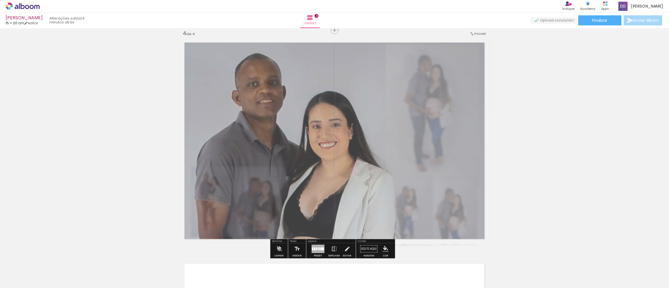
drag, startPoint x: 255, startPoint y: 50, endPoint x: 250, endPoint y: 50, distance: 5.1
type paper-slider "75"
click at [252, 50] on div at bounding box center [256, 51] width 9 height 9
click at [0, 0] on slot "P&B" at bounding box center [0, 0] width 0 height 0
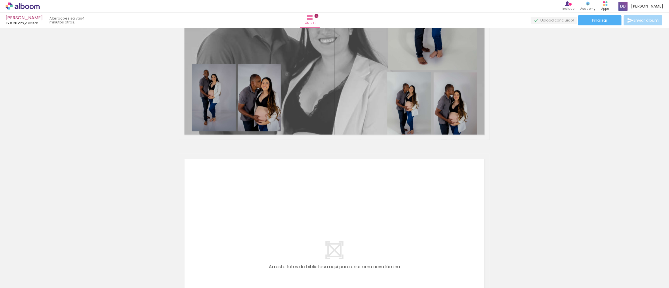
scroll to position [880, 0]
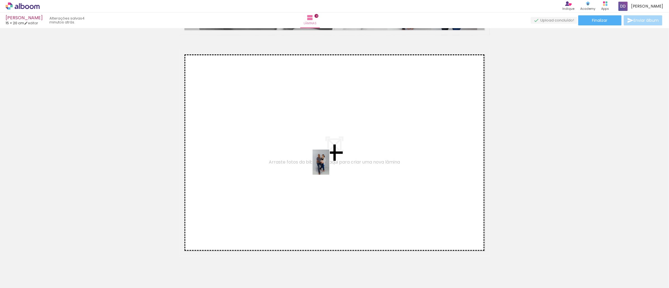
drag, startPoint x: 537, startPoint y: 274, endPoint x: 512, endPoint y: 251, distance: 33.8
click at [327, 165] on quentale-workspace at bounding box center [334, 144] width 669 height 288
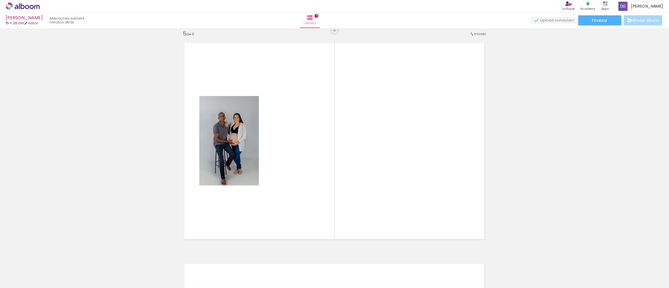
scroll to position [892, 0]
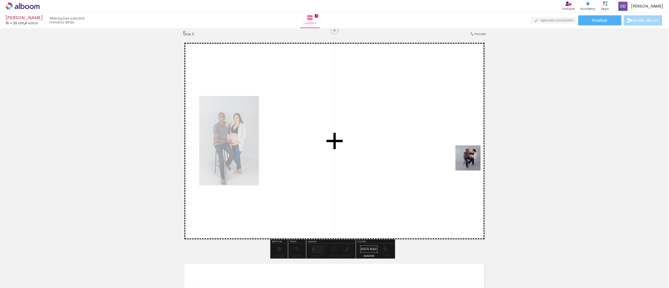
drag, startPoint x: 555, startPoint y: 271, endPoint x: 469, endPoint y: 158, distance: 141.8
click at [469, 158] on quentale-workspace at bounding box center [334, 144] width 669 height 288
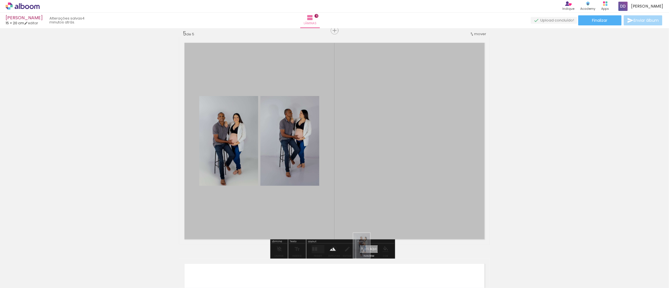
drag, startPoint x: 558, startPoint y: 275, endPoint x: 370, endPoint y: 250, distance: 189.9
click at [370, 250] on quentale-workspace at bounding box center [334, 144] width 669 height 288
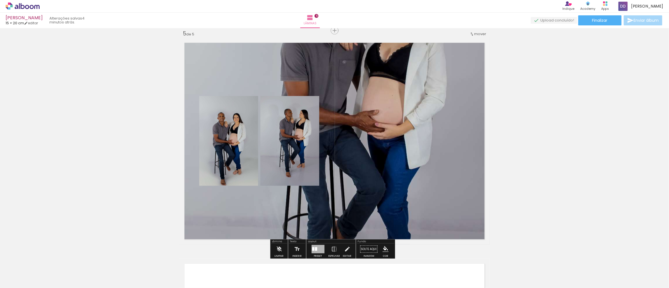
click at [402, 103] on quentale-layouter at bounding box center [334, 140] width 311 height 207
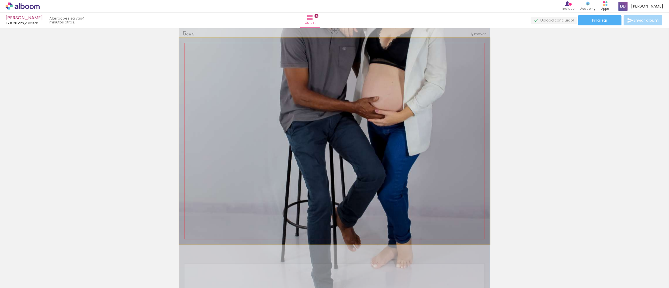
drag, startPoint x: 402, startPoint y: 101, endPoint x: 432, endPoint y: 87, distance: 33.0
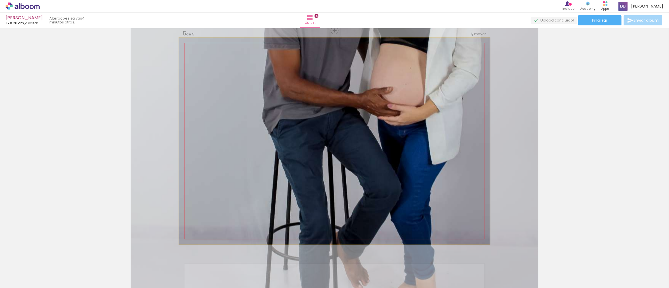
drag, startPoint x: 201, startPoint y: 53, endPoint x: 335, endPoint y: 75, distance: 135.8
type paper-slider "133"
click at [207, 53] on div at bounding box center [206, 51] width 9 height 9
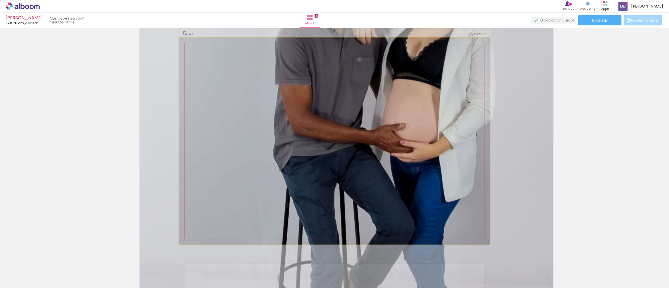
drag, startPoint x: 352, startPoint y: 78, endPoint x: 363, endPoint y: 114, distance: 37.6
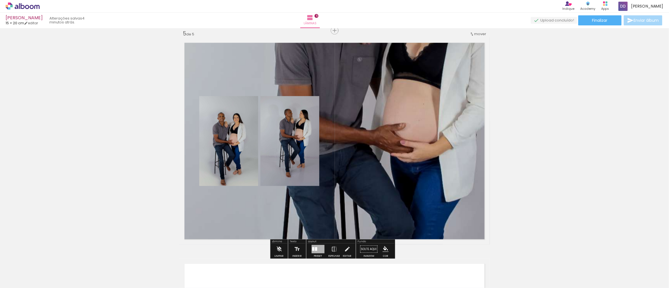
click at [275, 72] on quentale-layouter at bounding box center [334, 140] width 311 height 207
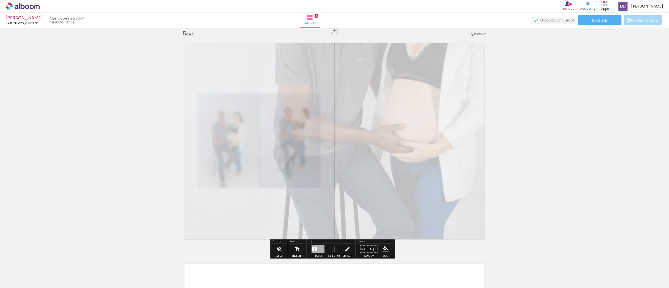
drag, startPoint x: 246, startPoint y: 52, endPoint x: 242, endPoint y: 52, distance: 3.6
type paper-slider "25"
click at [242, 52] on div at bounding box center [251, 51] width 22 height 9
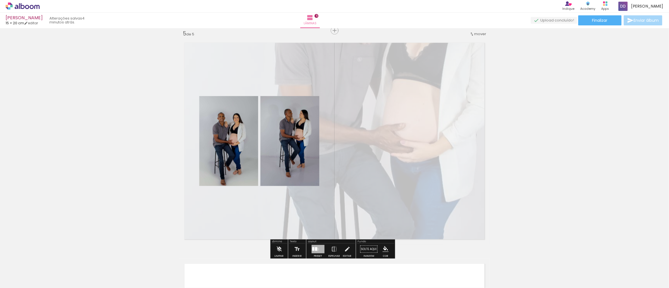
click at [316, 249] on div at bounding box center [318, 249] width 13 height 8
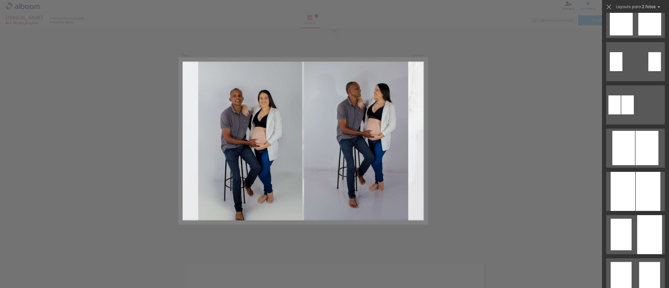
scroll to position [0, 0]
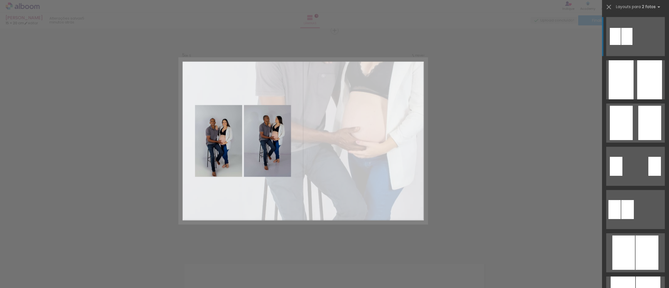
click at [630, 60] on quentale-layouter at bounding box center [636, 79] width 59 height 39
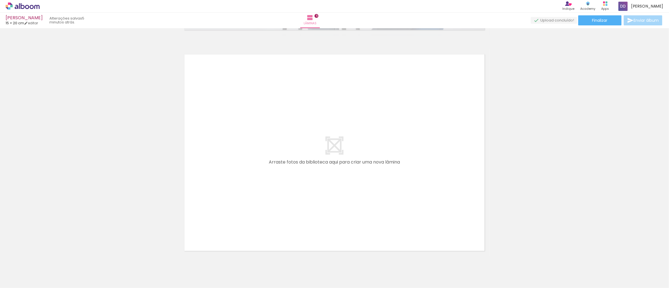
scroll to position [0, 242]
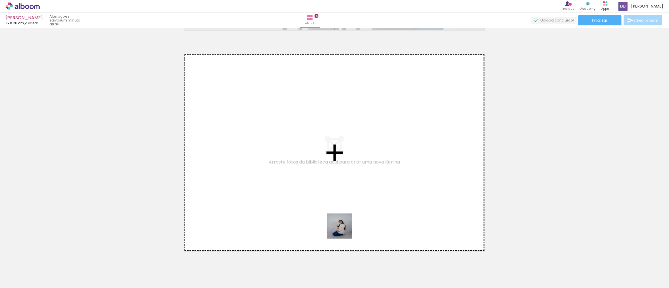
drag, startPoint x: 354, startPoint y: 278, endPoint x: 340, endPoint y: 200, distance: 79.5
click at [340, 200] on quentale-workspace at bounding box center [334, 144] width 669 height 288
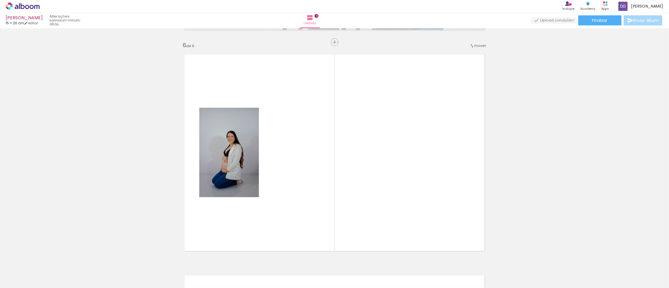
scroll to position [1113, 0]
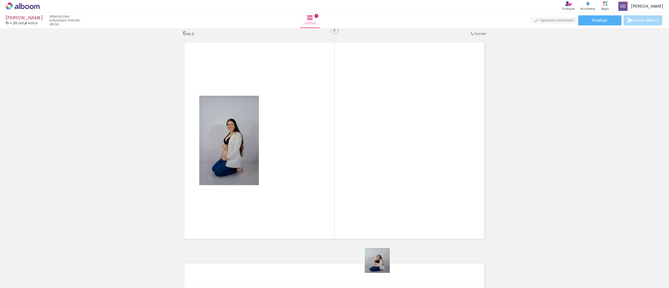
drag, startPoint x: 382, startPoint y: 265, endPoint x: 401, endPoint y: 262, distance: 19.7
click at [383, 197] on quentale-workspace at bounding box center [334, 144] width 669 height 288
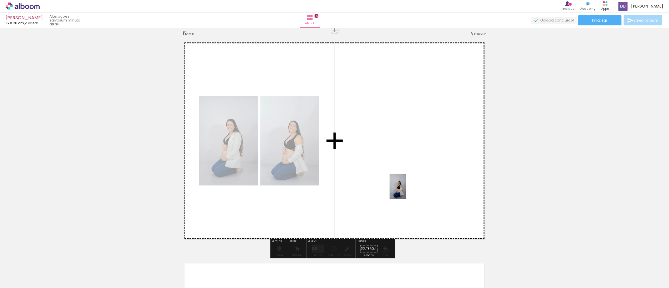
drag, startPoint x: 407, startPoint y: 273, endPoint x: 407, endPoint y: 191, distance: 81.8
click at [407, 191] on quentale-workspace at bounding box center [334, 144] width 669 height 288
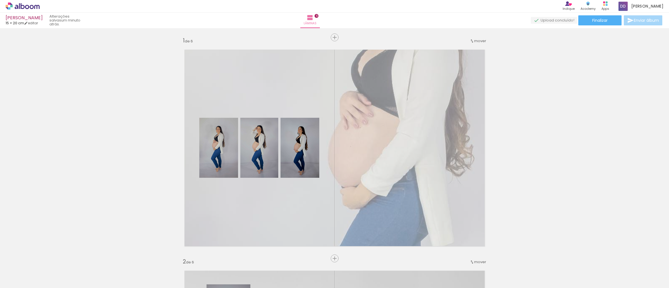
drag, startPoint x: 366, startPoint y: 251, endPoint x: 370, endPoint y: 257, distance: 6.9
click at [366, 252] on quentale-workspace at bounding box center [334, 144] width 669 height 288
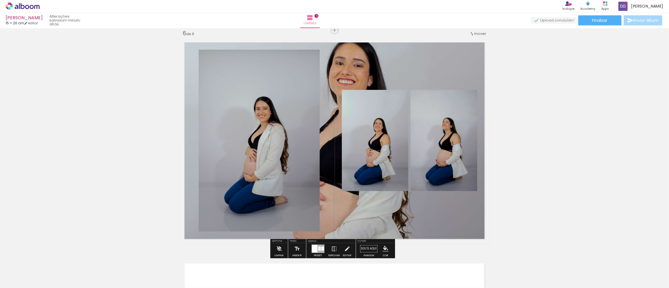
scroll to position [0, 242]
click at [388, 65] on quentale-layouter at bounding box center [334, 140] width 311 height 207
click at [388, 65] on quentale-photo at bounding box center [334, 140] width 311 height 207
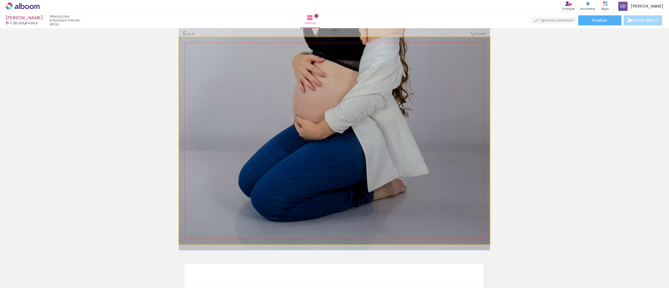
drag, startPoint x: 350, startPoint y: 218, endPoint x: 354, endPoint y: 94, distance: 123.8
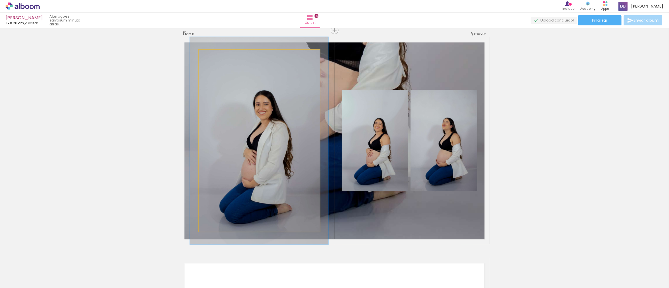
drag, startPoint x: 217, startPoint y: 55, endPoint x: 214, endPoint y: 56, distance: 3.4
type paper-slider "114"
click at [214, 56] on div at bounding box center [223, 55] width 22 height 9
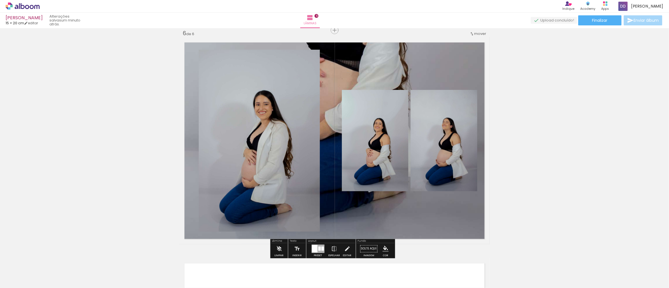
click at [396, 67] on quentale-layouter at bounding box center [334, 140] width 311 height 207
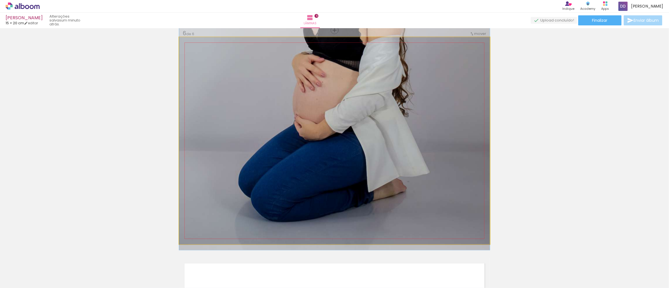
click at [396, 67] on quentale-photo at bounding box center [334, 140] width 311 height 207
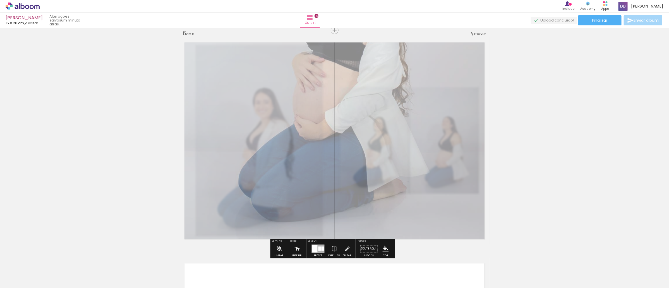
drag, startPoint x: 248, startPoint y: 52, endPoint x: 523, endPoint y: 95, distance: 278.7
type paper-slider "60"
click at [249, 52] on div at bounding box center [249, 51] width 9 height 9
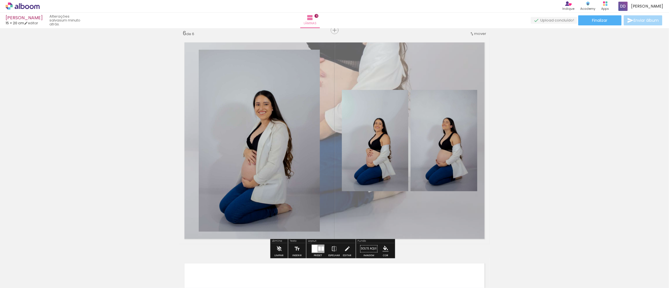
click at [315, 248] on div at bounding box center [315, 249] width 6 height 8
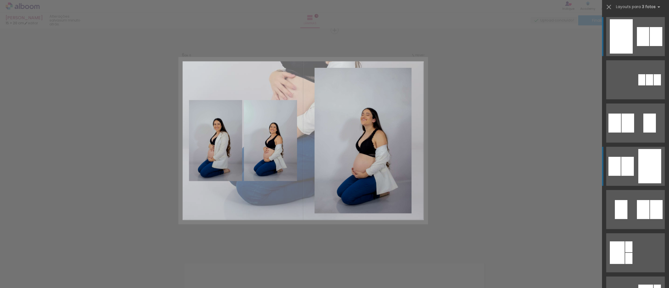
scroll to position [105, 0]
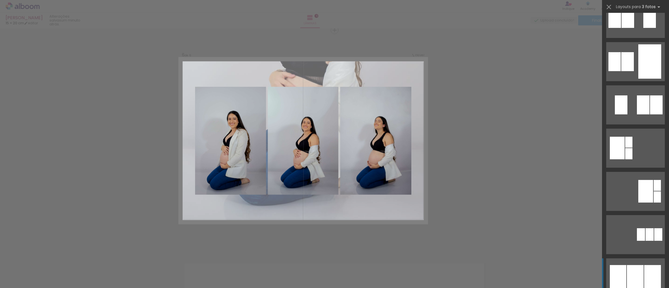
click at [630, 268] on div at bounding box center [635, 277] width 17 height 25
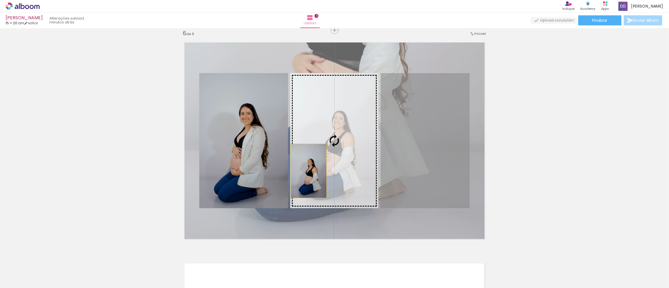
drag, startPoint x: 364, startPoint y: 182, endPoint x: 302, endPoint y: 170, distance: 62.3
click at [0, 0] on slot at bounding box center [0, 0] width 0 height 0
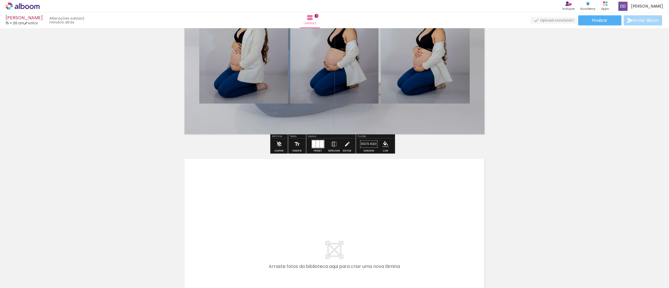
scroll to position [1323, 0]
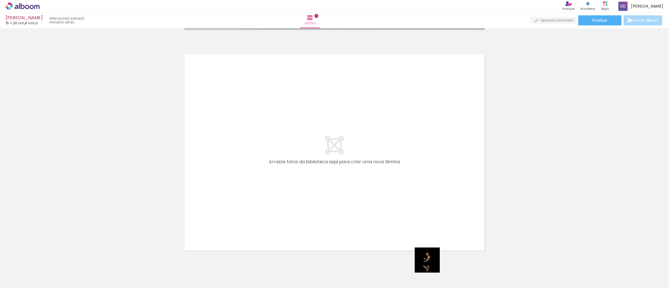
drag, startPoint x: 440, startPoint y: 271, endPoint x: 473, endPoint y: 280, distance: 33.5
click at [371, 195] on quentale-workspace at bounding box center [334, 144] width 669 height 288
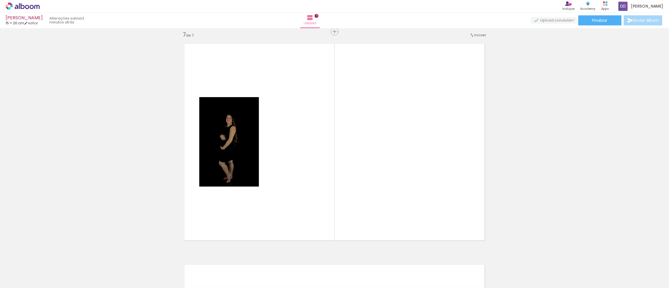
scroll to position [1334, 0]
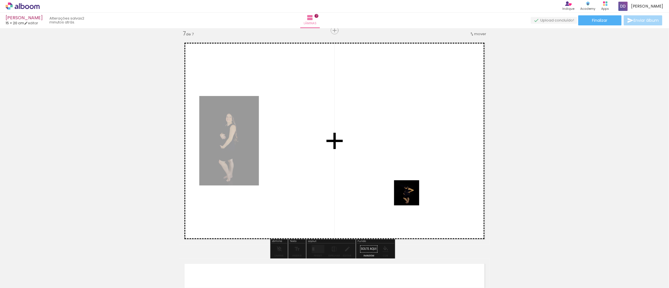
drag, startPoint x: 468, startPoint y: 275, endPoint x: 411, endPoint y: 197, distance: 95.9
click at [411, 197] on quentale-workspace at bounding box center [334, 144] width 669 height 288
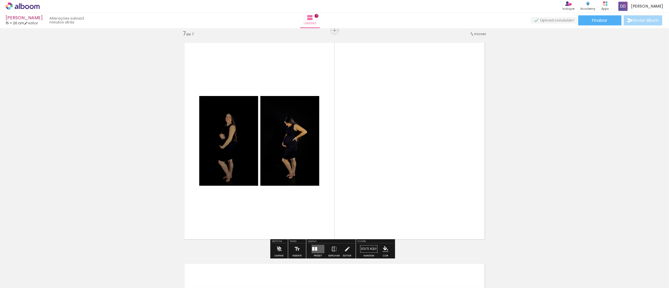
click at [398, 85] on quentale-layouter at bounding box center [334, 140] width 311 height 207
click at [386, 248] on iron-icon "color picker" at bounding box center [386, 249] width 6 height 6
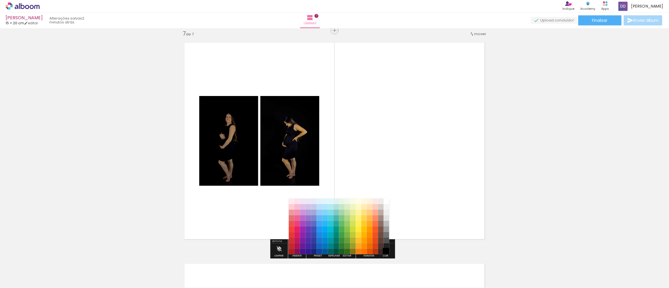
click at [386, 250] on paper-item "#000000" at bounding box center [387, 252] width 6 height 6
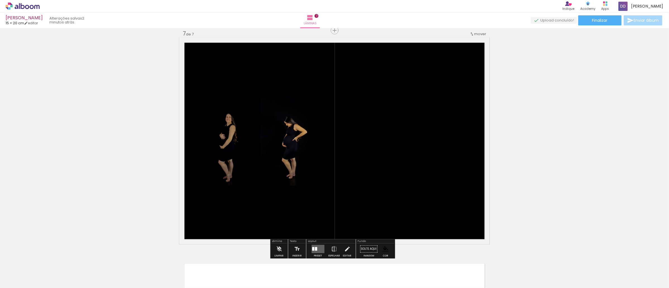
click at [319, 246] on quentale-layouter at bounding box center [318, 249] width 13 height 8
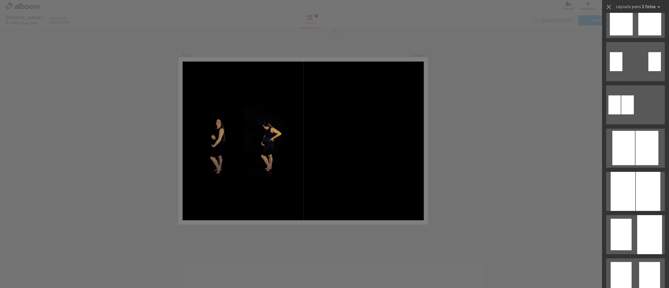
scroll to position [0, 0]
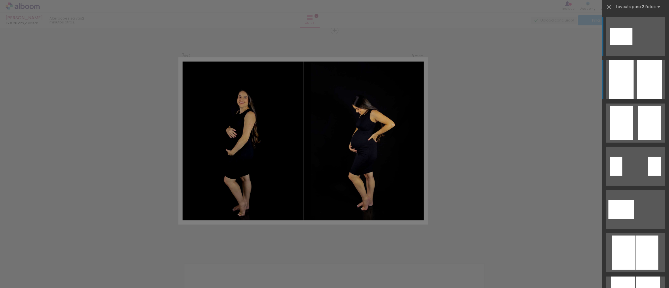
click at [626, 89] on div at bounding box center [621, 79] width 25 height 39
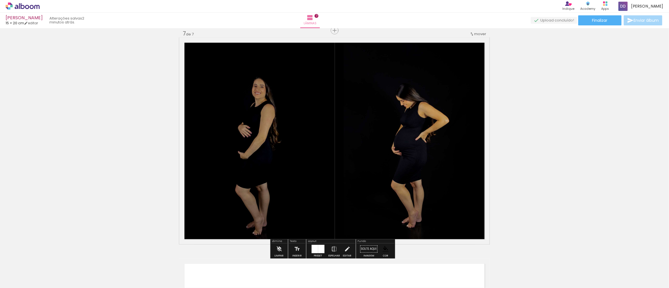
scroll to position [1439, 0]
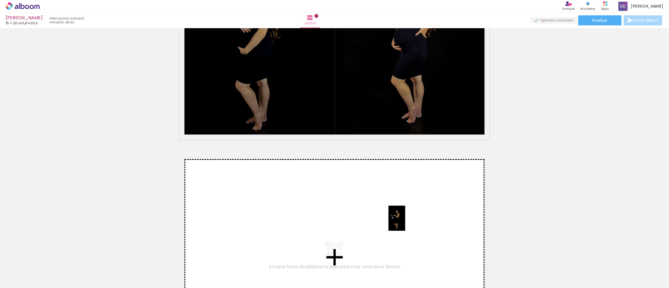
drag, startPoint x: 493, startPoint y: 274, endPoint x: 405, endPoint y: 223, distance: 101.5
click at [405, 223] on quentale-workspace at bounding box center [334, 144] width 669 height 288
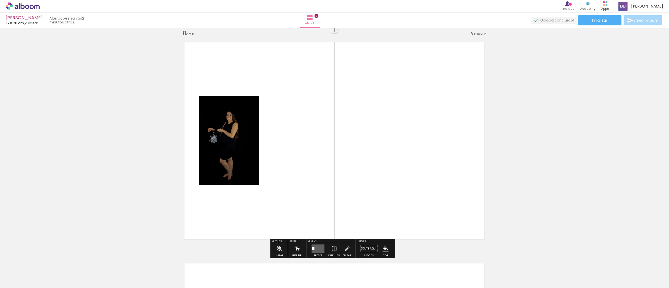
scroll to position [1660, 0]
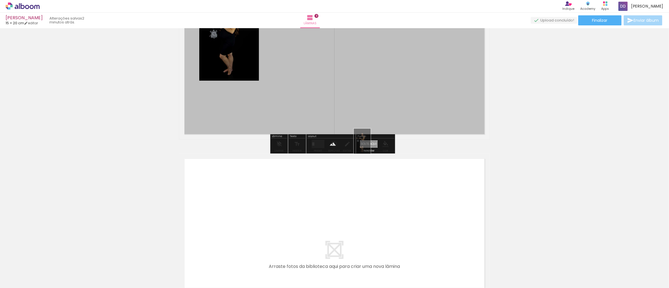
drag, startPoint x: 456, startPoint y: 200, endPoint x: 371, endPoint y: 145, distance: 101.4
click at [371, 145] on quentale-workspace at bounding box center [334, 144] width 669 height 288
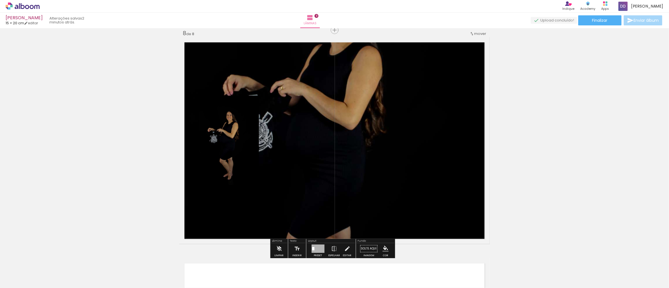
scroll to position [1451, 0]
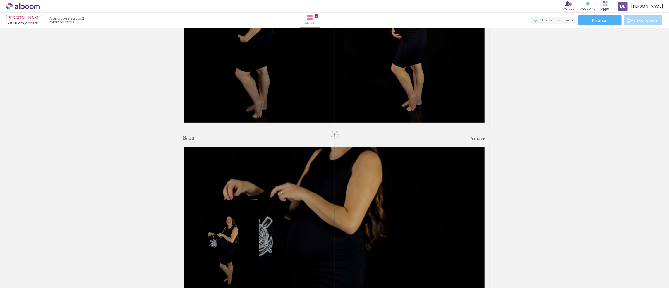
drag, startPoint x: 362, startPoint y: 184, endPoint x: 355, endPoint y: 213, distance: 29.6
click at [355, 213] on quentale-layouter at bounding box center [334, 245] width 311 height 207
click at [357, 199] on quentale-layouter at bounding box center [334, 245] width 311 height 207
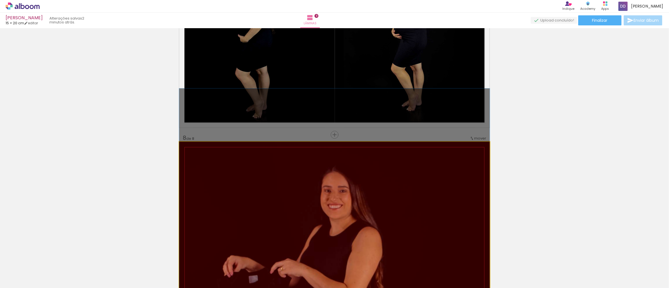
drag, startPoint x: 357, startPoint y: 199, endPoint x: 605, endPoint y: 200, distance: 248.3
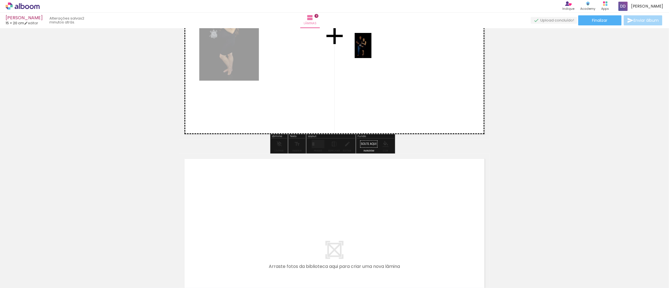
drag, startPoint x: 538, startPoint y: 270, endPoint x: 372, endPoint y: 50, distance: 275.9
click at [372, 50] on quentale-workspace at bounding box center [334, 144] width 669 height 288
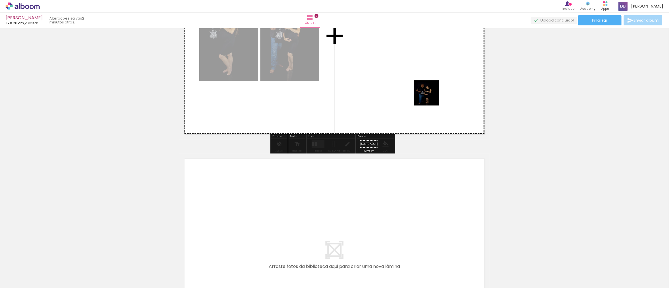
drag, startPoint x: 568, startPoint y: 275, endPoint x: 431, endPoint y: 97, distance: 224.6
click at [431, 97] on quentale-workspace at bounding box center [334, 144] width 669 height 288
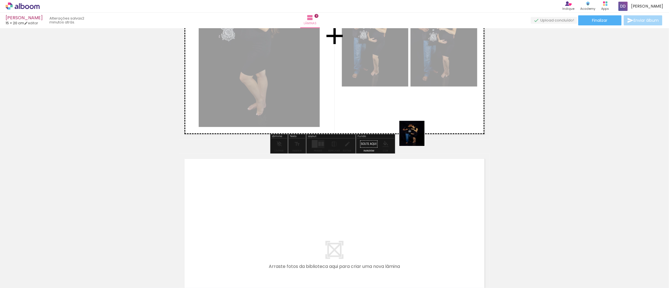
drag, startPoint x: 598, startPoint y: 279, endPoint x: 414, endPoint y: 145, distance: 227.1
click at [410, 133] on quentale-workspace at bounding box center [334, 144] width 669 height 288
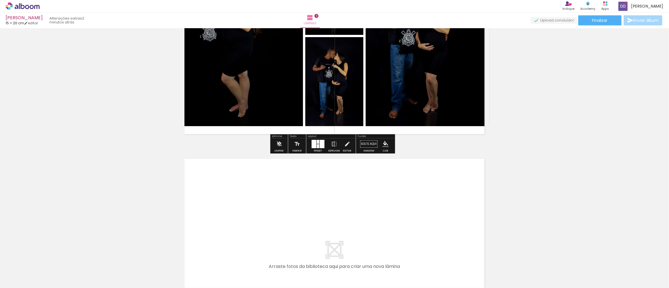
click at [386, 145] on iron-icon "color picker" at bounding box center [386, 144] width 6 height 6
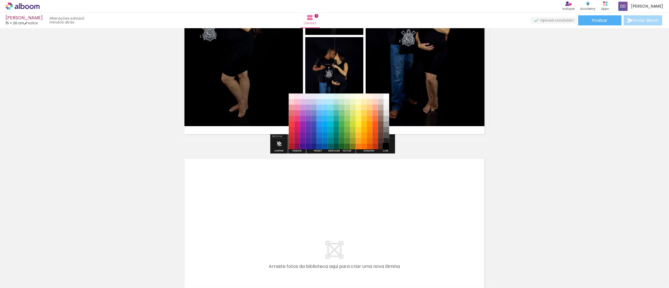
click at [387, 147] on paper-item "#000000" at bounding box center [387, 147] width 6 height 6
click at [385, 145] on paper-item "#000000" at bounding box center [387, 147] width 6 height 6
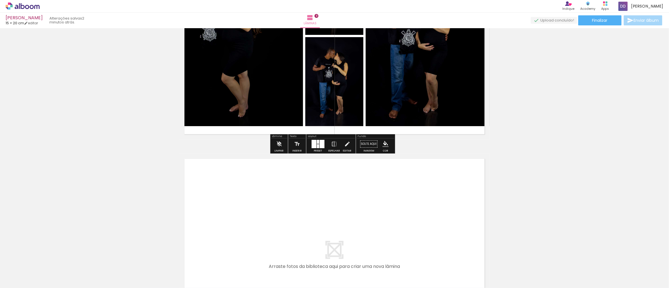
click at [387, 148] on paper-menu-button "#ffebee #ffcdd2 #ef9a9a #e57373 #ef5350 #f44336 #e53935 #d32f2f #c62828 #b71c1c…" at bounding box center [386, 144] width 11 height 11
click at [385, 144] on iron-icon "color picker" at bounding box center [386, 144] width 6 height 6
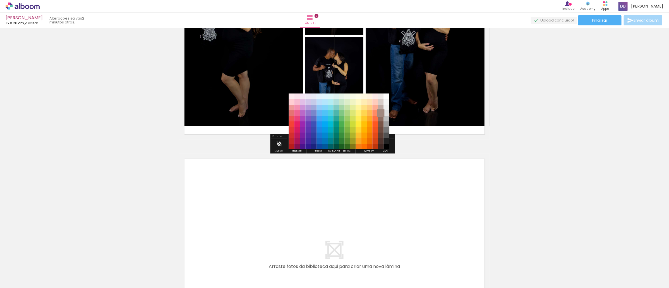
click at [381, 112] on paper-item "#a1887f" at bounding box center [381, 114] width 6 height 6
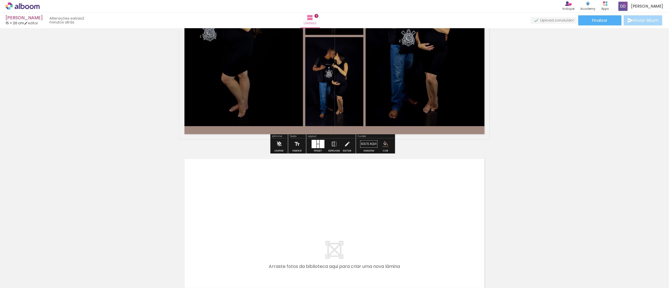
click at [387, 144] on iron-icon "color picker" at bounding box center [386, 144] width 6 height 6
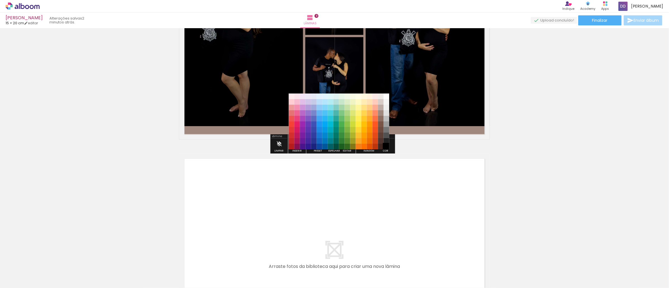
click at [387, 147] on paper-item "#000000" at bounding box center [387, 147] width 6 height 6
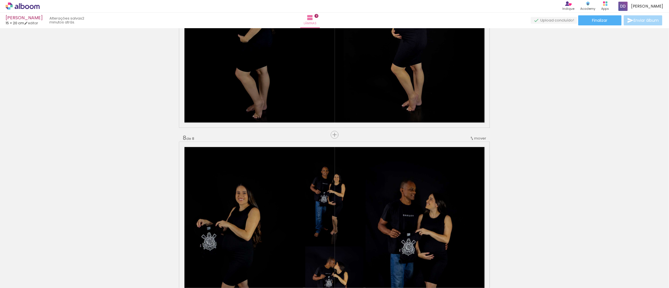
scroll to position [1555, 0]
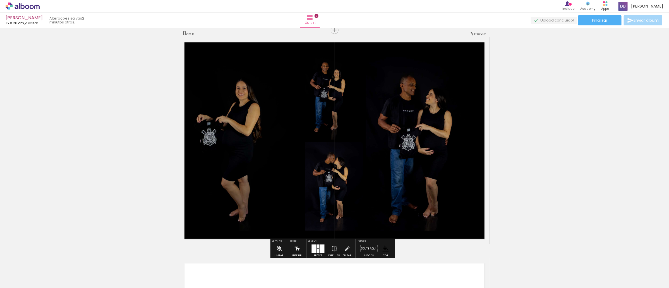
click at [326, 184] on quentale-photo at bounding box center [334, 186] width 58 height 89
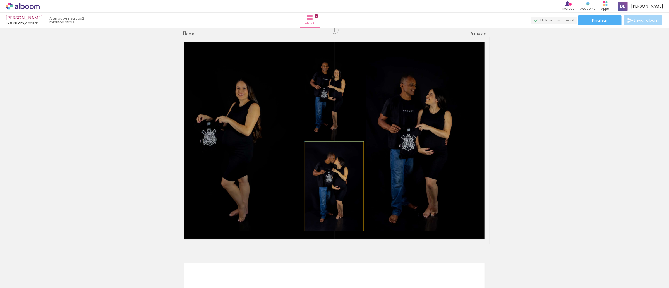
click at [326, 184] on quentale-photo at bounding box center [334, 186] width 58 height 89
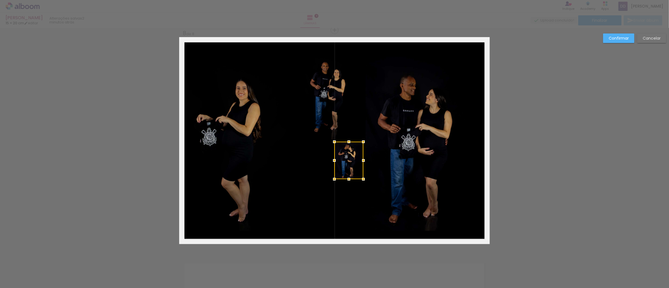
drag, startPoint x: 300, startPoint y: 232, endPoint x: 330, endPoint y: 181, distance: 59.3
click at [330, 181] on div at bounding box center [334, 179] width 11 height 11
drag, startPoint x: 349, startPoint y: 157, endPoint x: 339, endPoint y: 180, distance: 24.9
click at [339, 180] on quentale-layouter at bounding box center [334, 140] width 311 height 207
click at [349, 160] on quentale-photo at bounding box center [349, 160] width 29 height 37
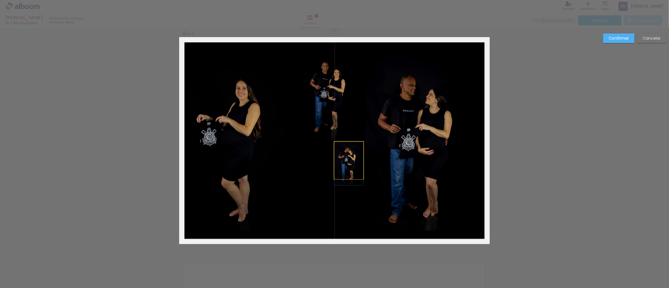
click at [349, 160] on div at bounding box center [349, 160] width 29 height 37
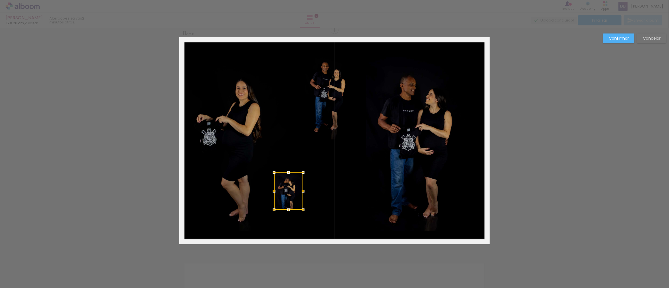
drag, startPoint x: 347, startPoint y: 161, endPoint x: 287, endPoint y: 192, distance: 67.7
click at [287, 192] on div at bounding box center [288, 191] width 29 height 37
click at [0, 0] on slot "Confirmar" at bounding box center [0, 0] width 0 height 0
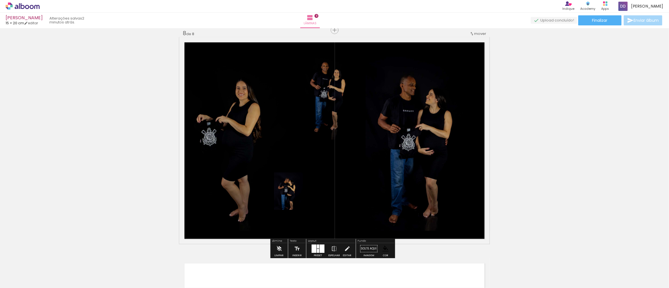
click at [240, 59] on div at bounding box center [236, 57] width 7 height 6
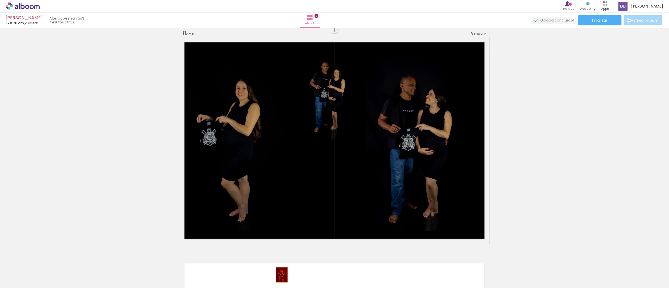
drag, startPoint x: 278, startPoint y: 198, endPoint x: 280, endPoint y: 275, distance: 76.8
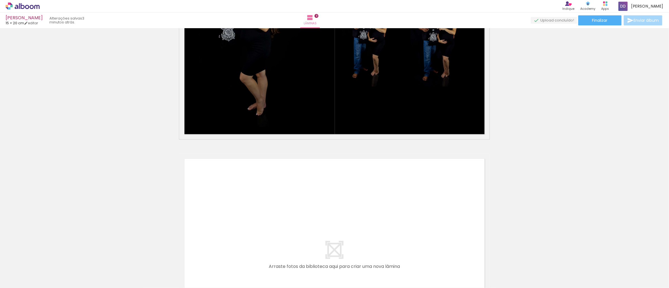
scroll to position [0, 810]
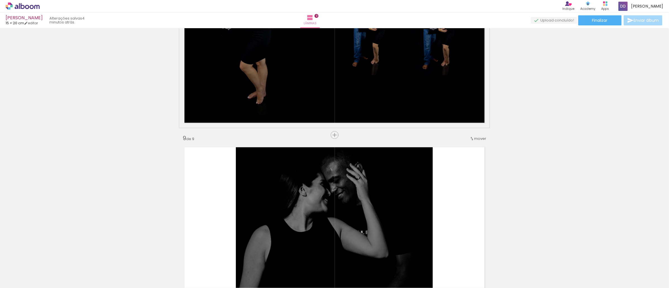
scroll to position [1776, 0]
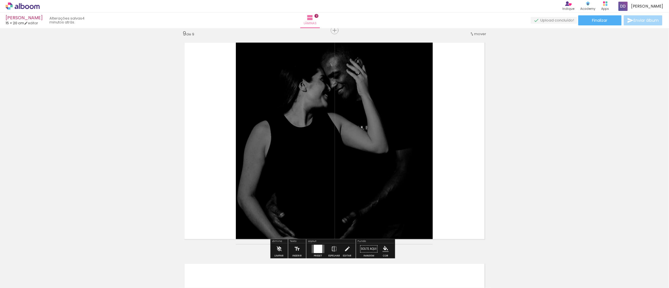
click at [463, 128] on quentale-layouter at bounding box center [334, 140] width 311 height 207
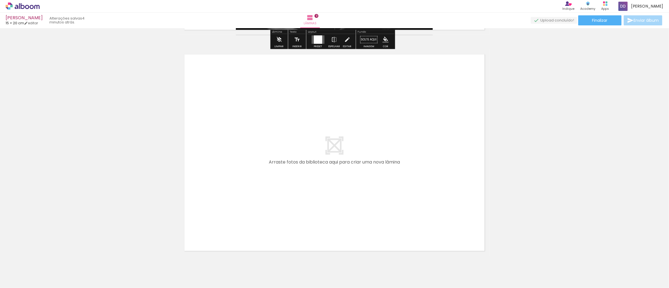
click at [384, 41] on iron-icon "color picker" at bounding box center [386, 40] width 6 height 6
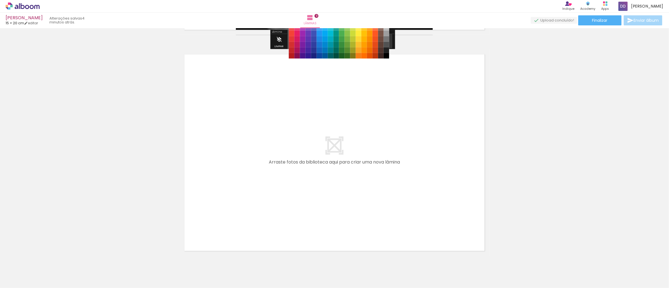
scroll to position [1960, 0]
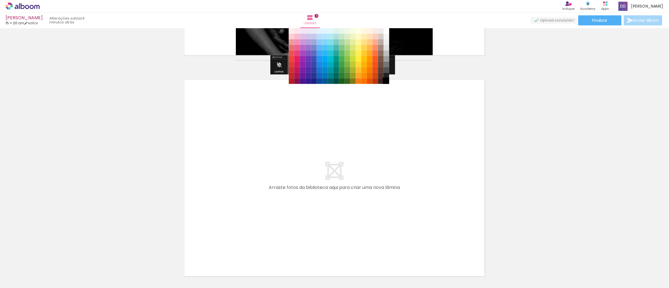
click at [387, 80] on paper-item "#000000" at bounding box center [387, 81] width 6 height 6
drag, startPoint x: 468, startPoint y: 41, endPoint x: 513, endPoint y: 82, distance: 60.7
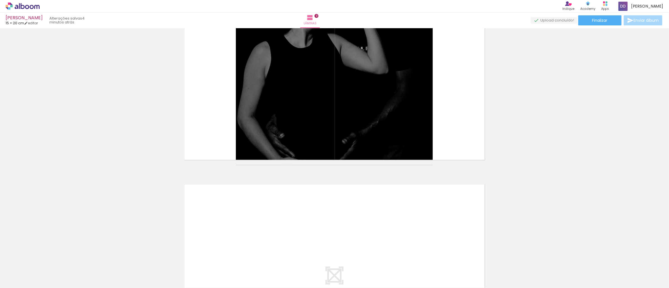
scroll to position [0, 751]
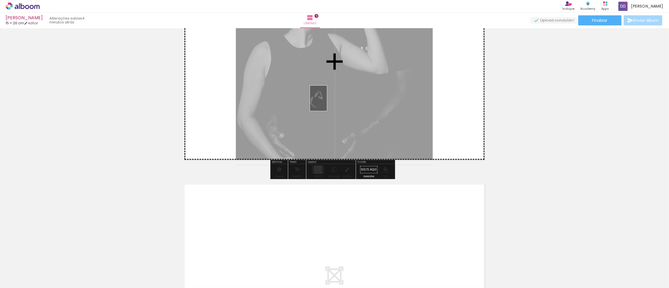
drag, startPoint x: 195, startPoint y: 274, endPoint x: 327, endPoint y: 102, distance: 216.2
click at [327, 102] on quentale-workspace at bounding box center [334, 144] width 669 height 288
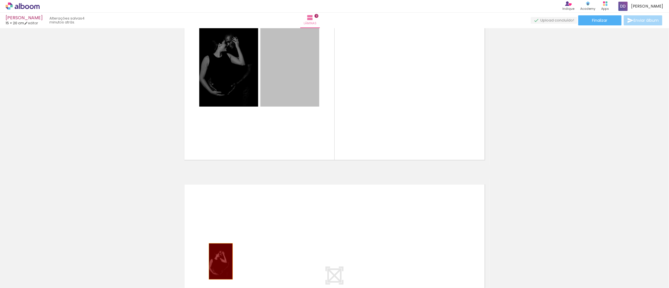
drag, startPoint x: 280, startPoint y: 69, endPoint x: 218, endPoint y: 262, distance: 202.1
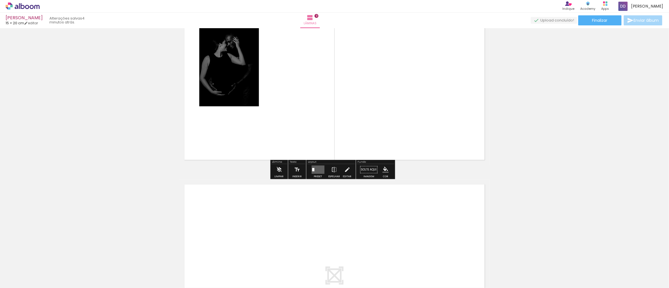
click at [383, 171] on iron-icon "color picker" at bounding box center [386, 170] width 6 height 6
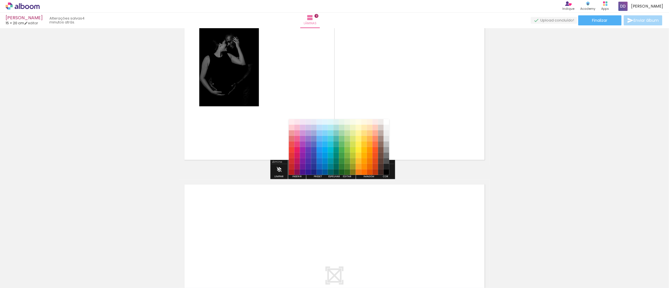
click at [390, 163] on div "Fundo" at bounding box center [375, 162] width 37 height 3
click at [386, 163] on div "Fundo Solte aqui Imagem Cor" at bounding box center [375, 169] width 39 height 19
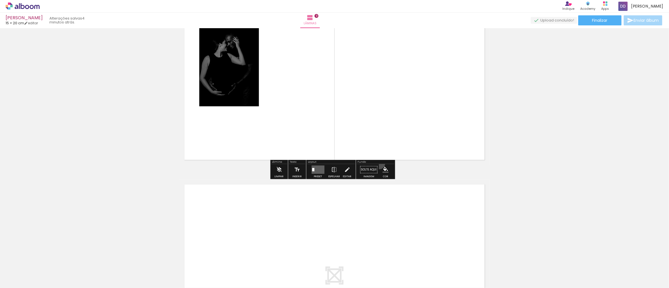
drag, startPoint x: 378, startPoint y: 164, endPoint x: 380, endPoint y: 166, distance: 3.4
click at [379, 166] on paper-button "Cor" at bounding box center [385, 171] width 13 height 14
click at [387, 172] on iron-icon "color picker" at bounding box center [386, 170] width 6 height 6
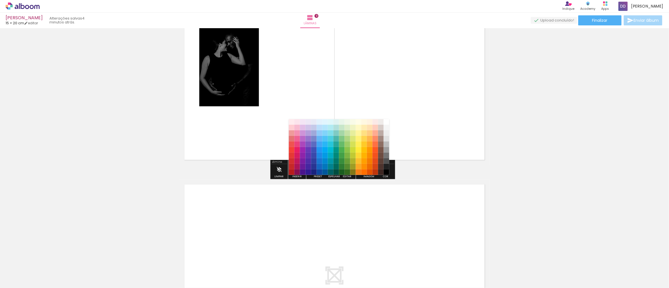
click at [311, 118] on iron-dropdown "#ffebee #ffcdd2 #ef9a9a #e57373 #ef5350 #f44336 #e53935 #d32f2f #c62828 #b71c1c…" at bounding box center [339, 146] width 101 height 59
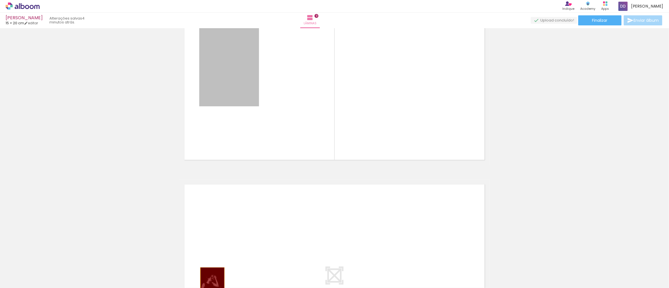
drag, startPoint x: 241, startPoint y: 71, endPoint x: 210, endPoint y: 286, distance: 216.7
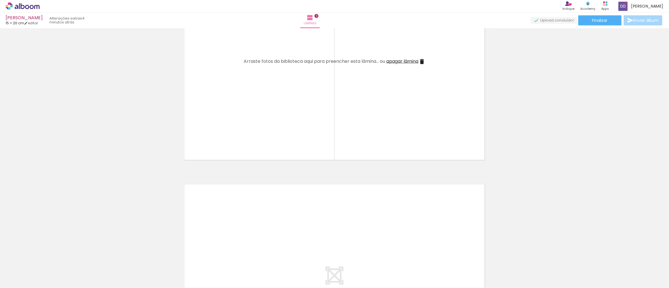
click at [390, 110] on quentale-layouter at bounding box center [334, 61] width 311 height 207
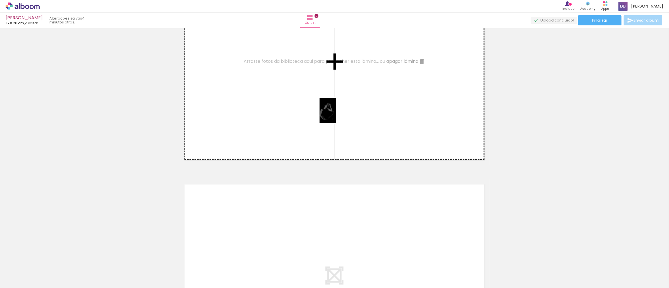
drag, startPoint x: 184, startPoint y: 271, endPoint x: 336, endPoint y: 115, distance: 218.2
click at [336, 115] on quentale-workspace at bounding box center [334, 144] width 669 height 288
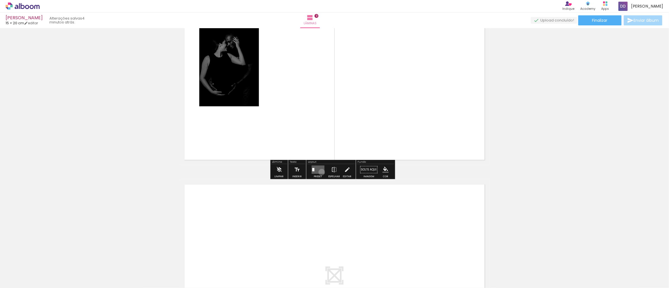
click at [321, 172] on quentale-layouter at bounding box center [318, 170] width 13 height 8
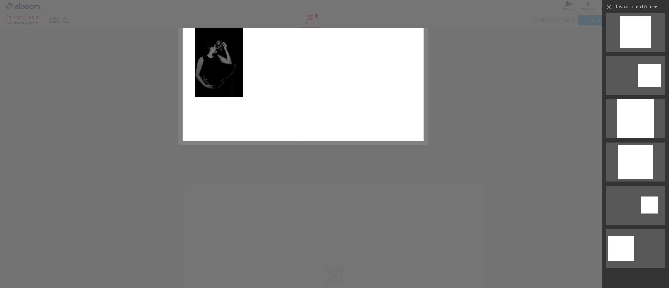
scroll to position [0, 0]
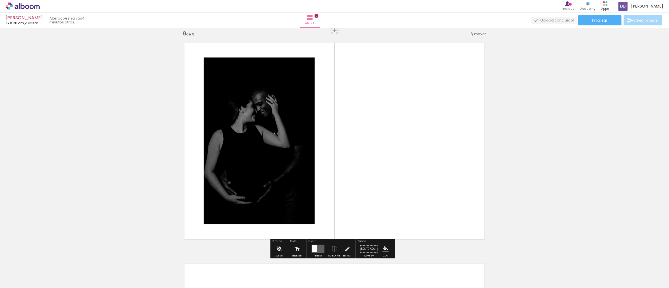
scroll to position [1986, 0]
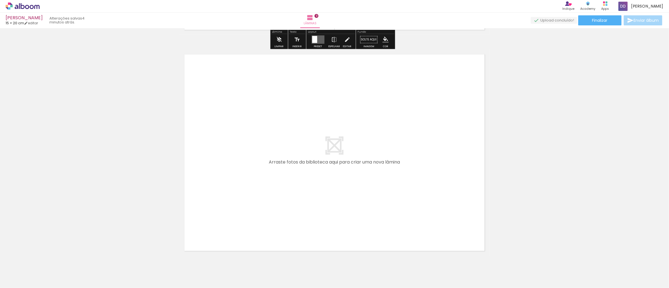
click at [384, 40] on iron-icon "color picker" at bounding box center [386, 40] width 6 height 6
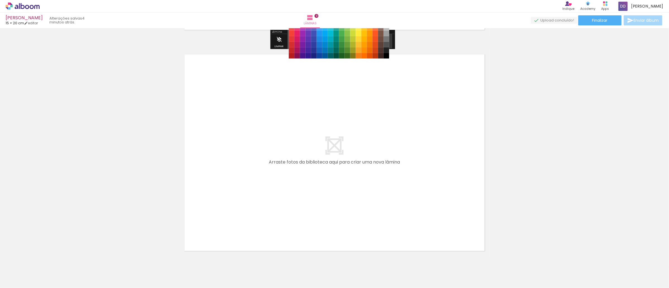
scroll to position [1960, 0]
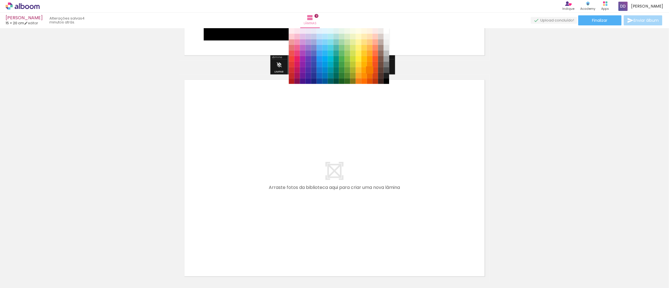
click at [369, 69] on paper-item "#f57c00" at bounding box center [370, 70] width 6 height 6
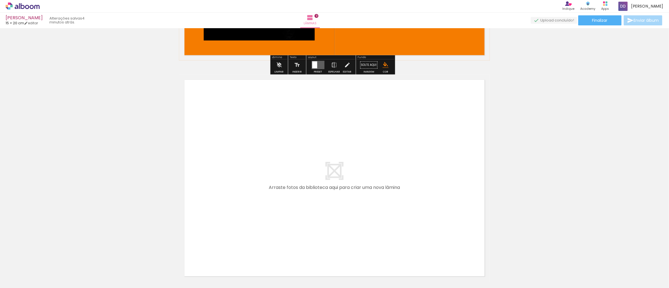
click at [382, 69] on paper-menu-button "#ffebee #ffcdd2 #ef9a9a #e57373 #ef5350 #f44336 #e53935 #d32f2f #c62828 #b71c1c…" at bounding box center [386, 65] width 11 height 11
click at [384, 65] on iron-icon "color picker" at bounding box center [386, 65] width 6 height 6
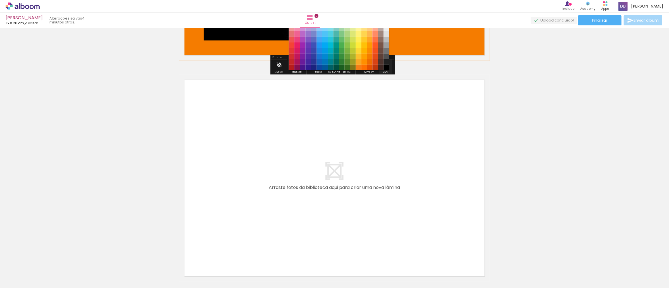
scroll to position [1947, 0]
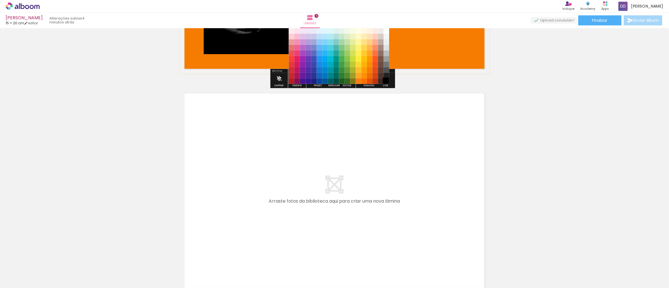
click at [387, 83] on paper-item "#000000" at bounding box center [387, 82] width 6 height 6
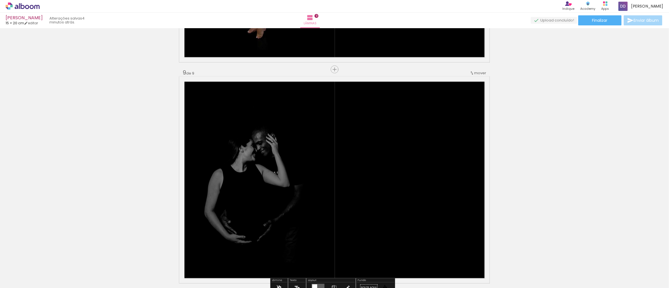
scroll to position [1842, 0]
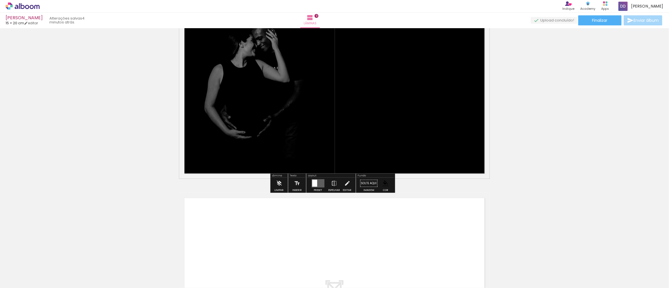
click at [316, 183] on quentale-layouter at bounding box center [318, 183] width 13 height 8
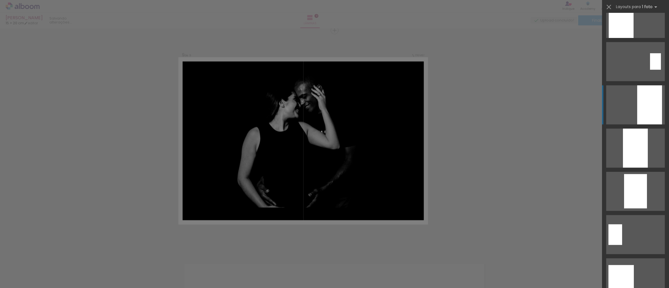
scroll to position [444, 0]
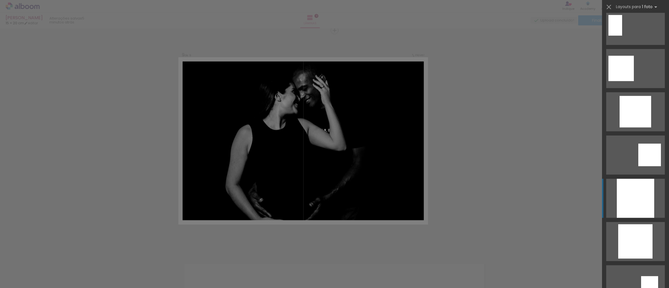
click at [624, 211] on div at bounding box center [635, 198] width 37 height 39
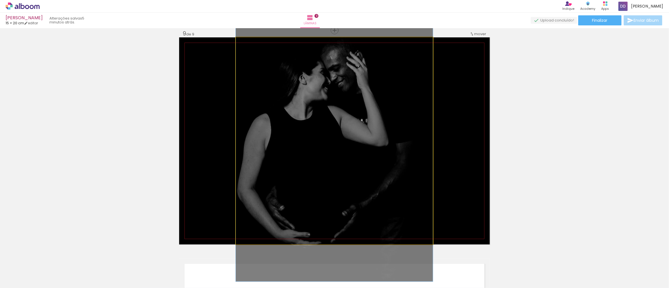
drag, startPoint x: 337, startPoint y: 160, endPoint x: 338, endPoint y: 153, distance: 7.0
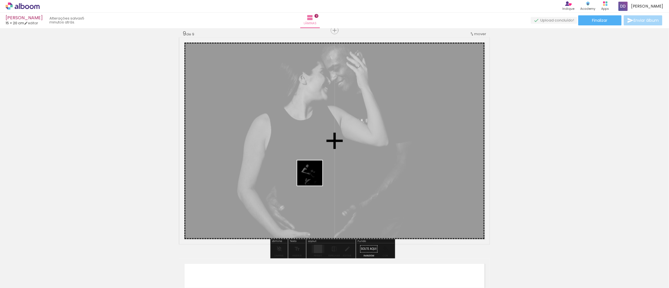
drag, startPoint x: 210, startPoint y: 271, endPoint x: 318, endPoint y: 172, distance: 146.9
click at [318, 172] on quentale-workspace at bounding box center [334, 144] width 669 height 288
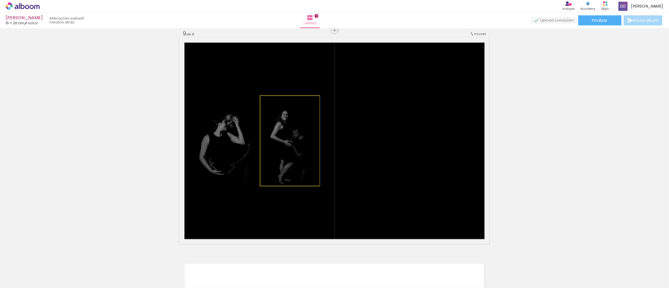
drag, startPoint x: 292, startPoint y: 149, endPoint x: 303, endPoint y: 152, distance: 12.0
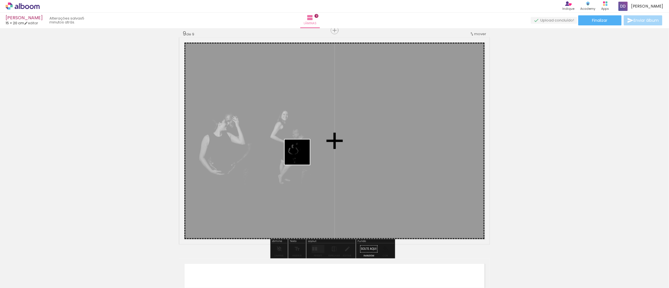
drag, startPoint x: 151, startPoint y: 277, endPoint x: 302, endPoint y: 156, distance: 192.5
click at [302, 156] on quentale-workspace at bounding box center [334, 144] width 669 height 288
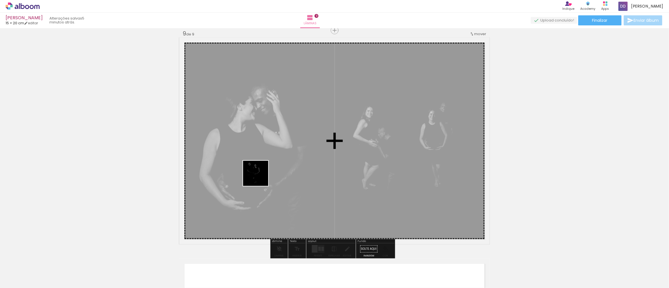
drag, startPoint x: 121, startPoint y: 263, endPoint x: 303, endPoint y: 154, distance: 213.1
click at [303, 154] on quentale-workspace at bounding box center [334, 144] width 669 height 288
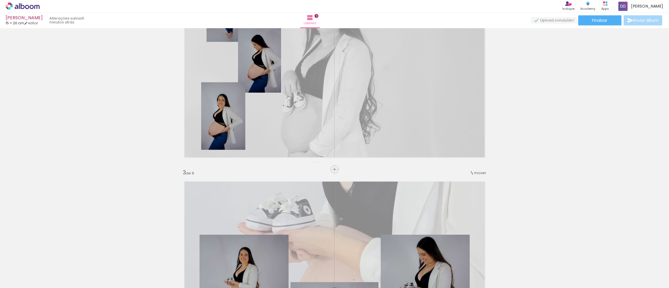
scroll to position [0, 0]
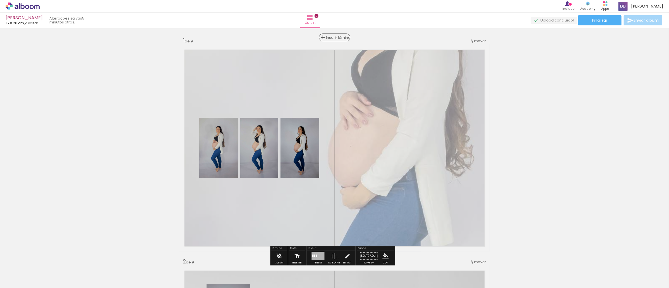
click at [333, 36] on span "Inserir lâmina" at bounding box center [337, 38] width 22 height 4
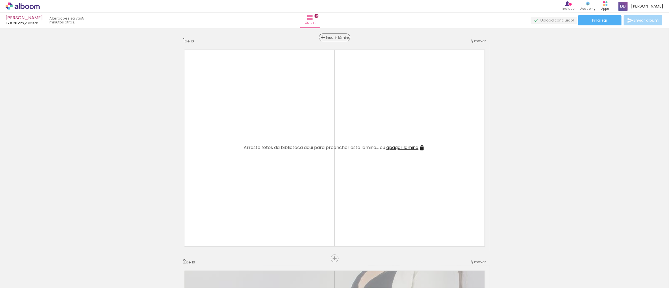
click at [333, 36] on span "Inserir lâmina" at bounding box center [337, 38] width 22 height 4
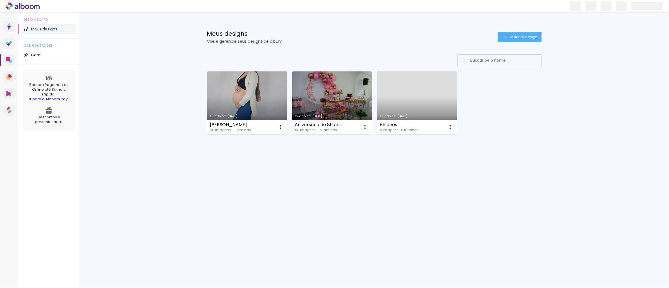
click at [252, 111] on link "Criado em [DATE]" at bounding box center [247, 102] width 80 height 63
click at [0, 0] on neon-animated-pages "Confirmar Cancelar" at bounding box center [0, 0] width 0 height 0
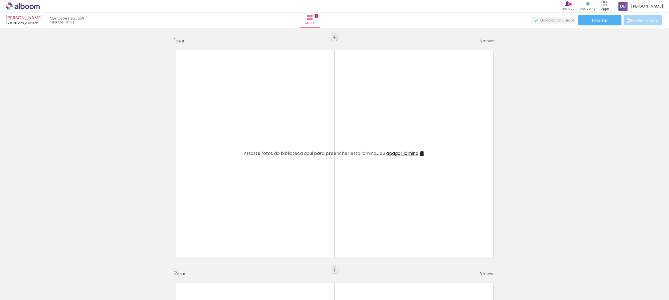
scroll to position [0, 612]
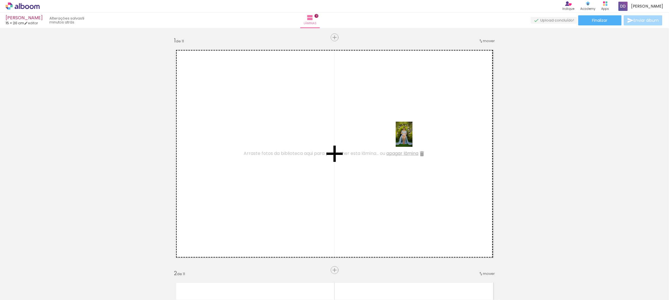
drag, startPoint x: 388, startPoint y: 153, endPoint x: 418, endPoint y: 283, distance: 133.5
click at [413, 139] on quentale-workspace at bounding box center [334, 150] width 669 height 300
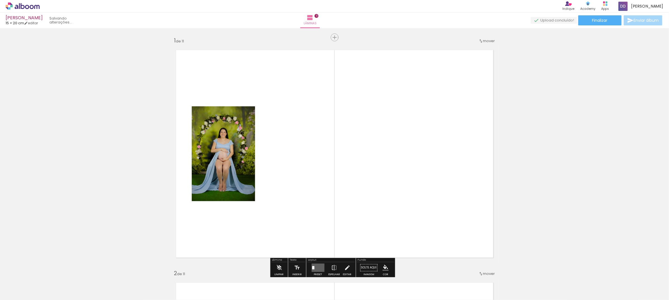
drag, startPoint x: 418, startPoint y: 283, endPoint x: 423, endPoint y: 220, distance: 63.0
click at [423, 220] on quentale-workspace at bounding box center [334, 150] width 669 height 300
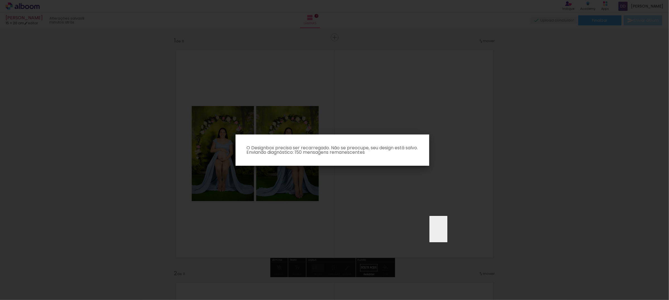
drag, startPoint x: 447, startPoint y: 233, endPoint x: 448, endPoint y: 203, distance: 30.7
click at [448, 203] on body "link( href="../../bower_components/polymer/polymer.html" rel="import" ) picture…" at bounding box center [334, 150] width 669 height 300
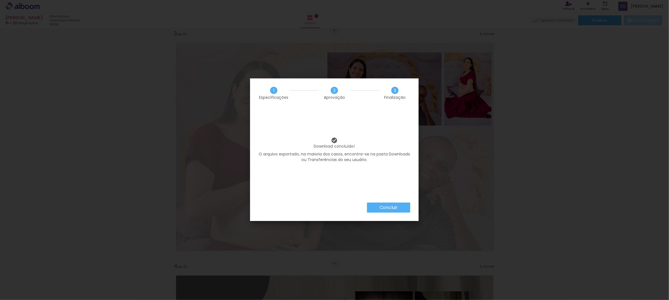
scroll to position [0, 942]
